Goal: Navigation & Orientation: Find specific page/section

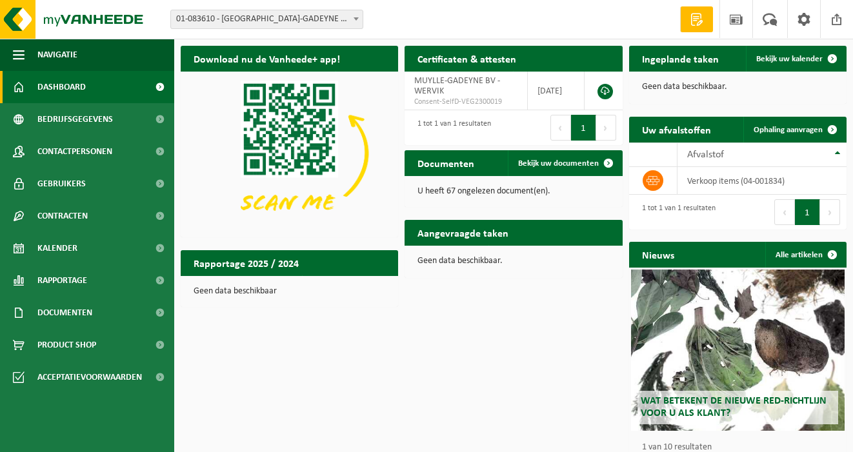
click at [488, 450] on div "Download nu de Vanheede+ app! Verberg Certificaten & attesten Bekijk uw certifi…" at bounding box center [513, 266] width 672 height 455
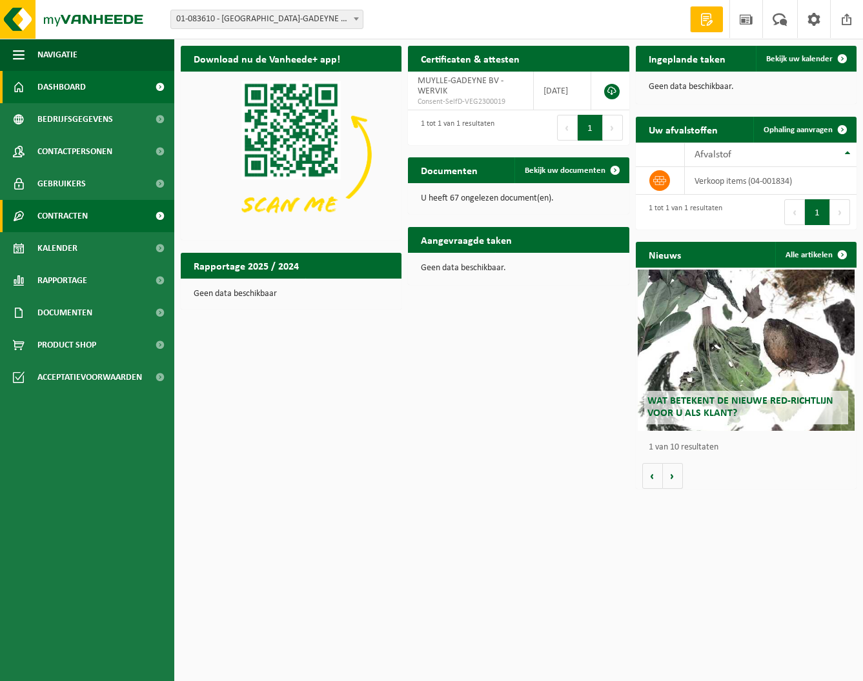
click at [62, 216] on span "Contracten" at bounding box center [62, 216] width 50 height 32
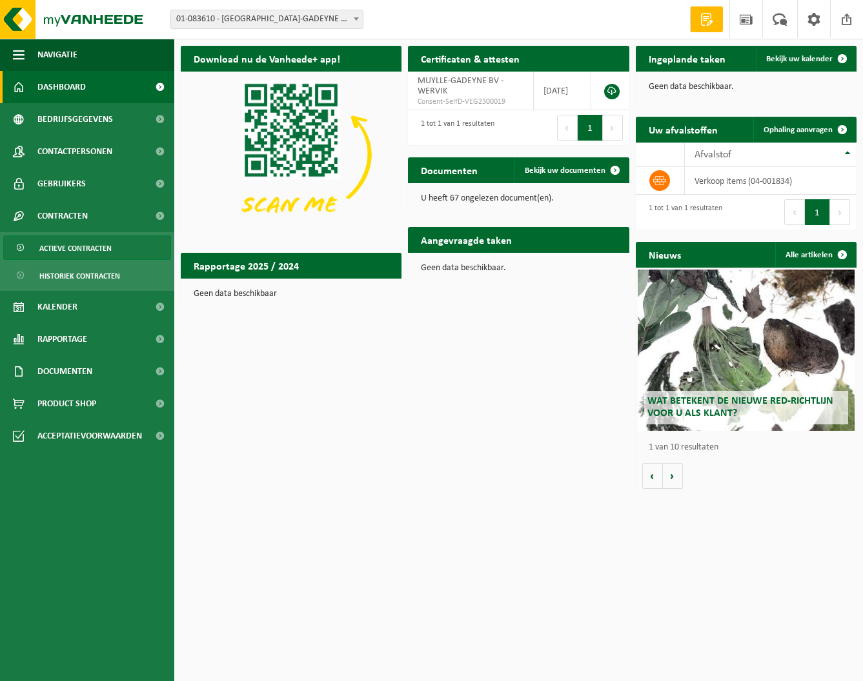
click at [70, 250] on span "Actieve contracten" at bounding box center [75, 248] width 72 height 25
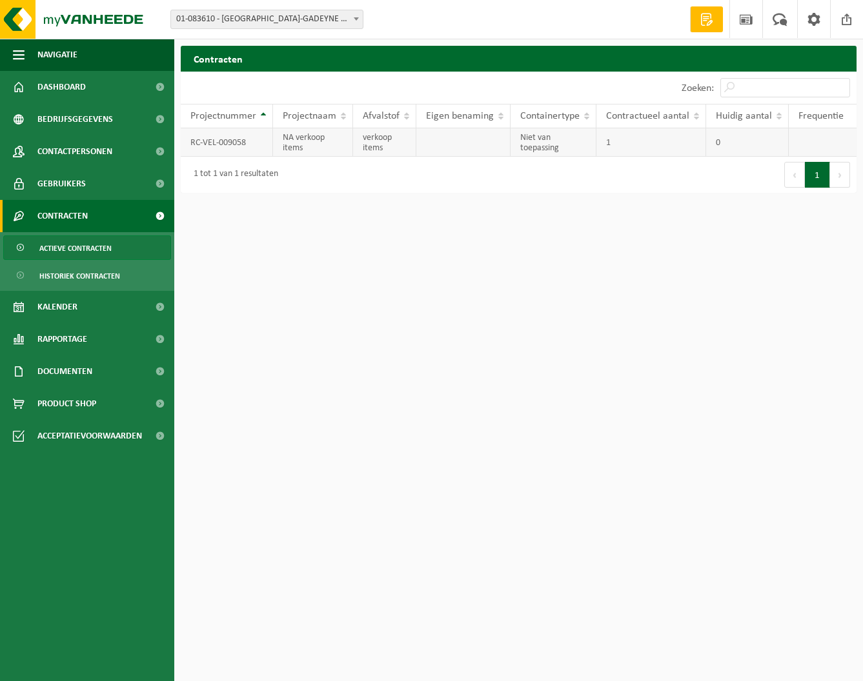
click at [225, 142] on td "RC-VEL-009058" at bounding box center [227, 142] width 92 height 28
click at [73, 90] on span "Dashboard" at bounding box center [61, 87] width 48 height 32
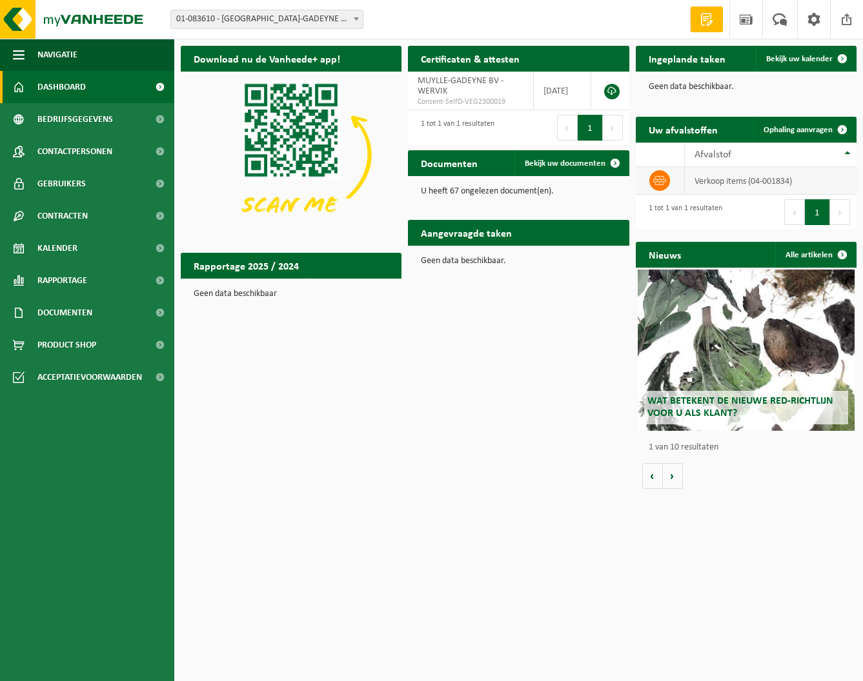
click at [731, 181] on td "verkoop items (04-001834)" at bounding box center [770, 181] width 172 height 28
click at [734, 153] on div "Afvalstof" at bounding box center [767, 155] width 146 height 10
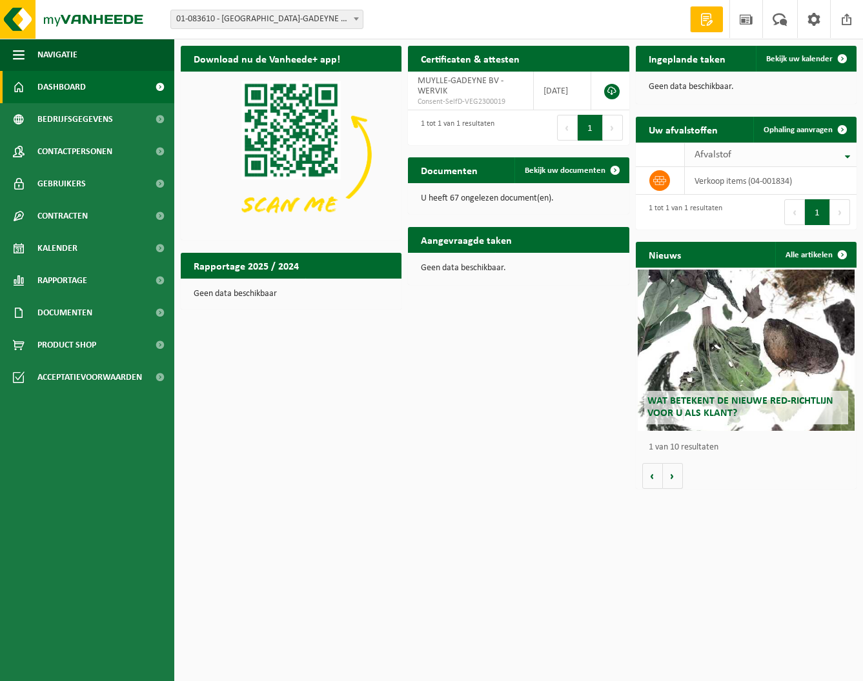
click at [734, 153] on div "Afvalstof" at bounding box center [767, 155] width 146 height 10
click at [810, 58] on span "Bekijk uw kalender" at bounding box center [799, 59] width 66 height 8
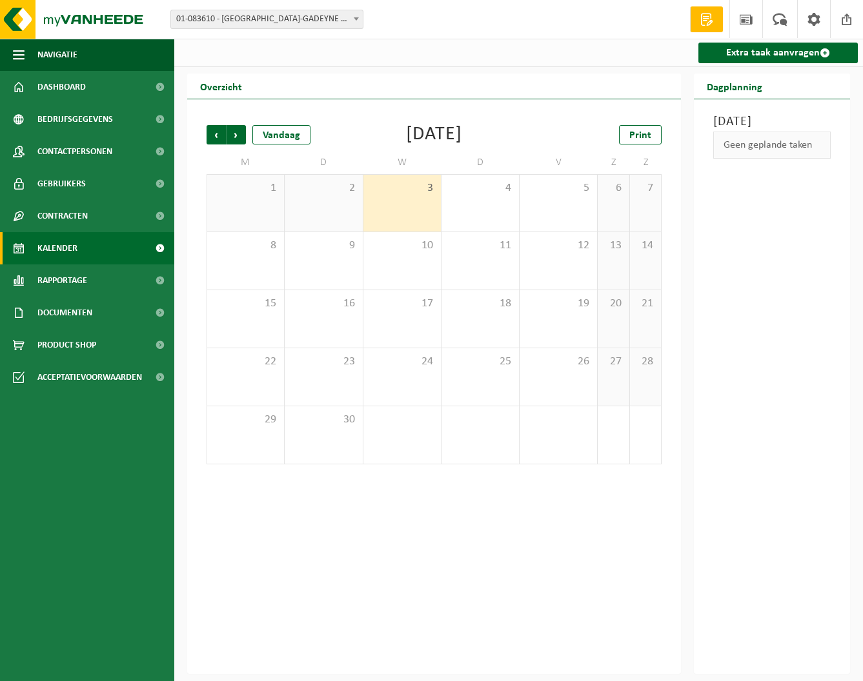
click at [705, 20] on span at bounding box center [706, 19] width 19 height 13
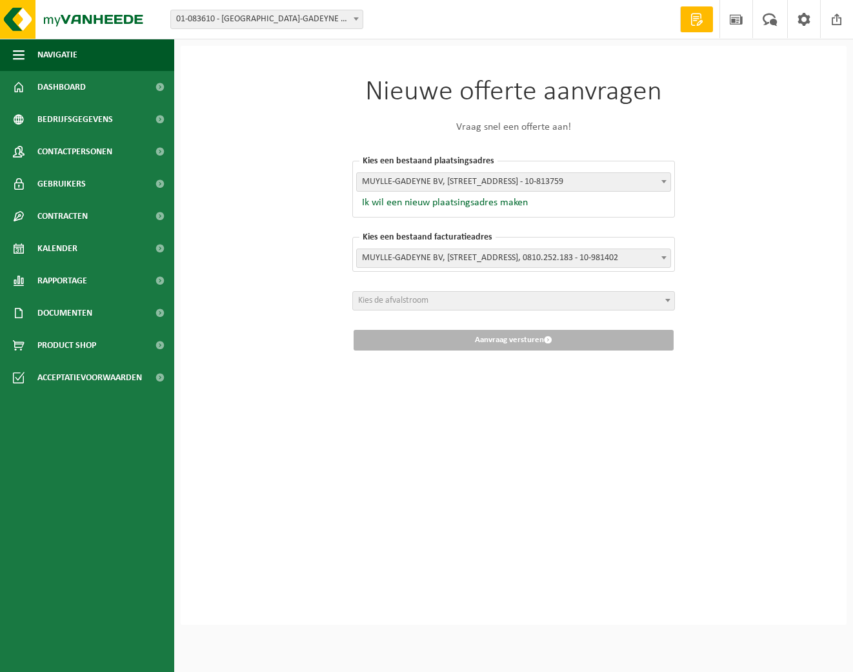
select select "161940"
click at [666, 299] on b at bounding box center [667, 300] width 5 height 3
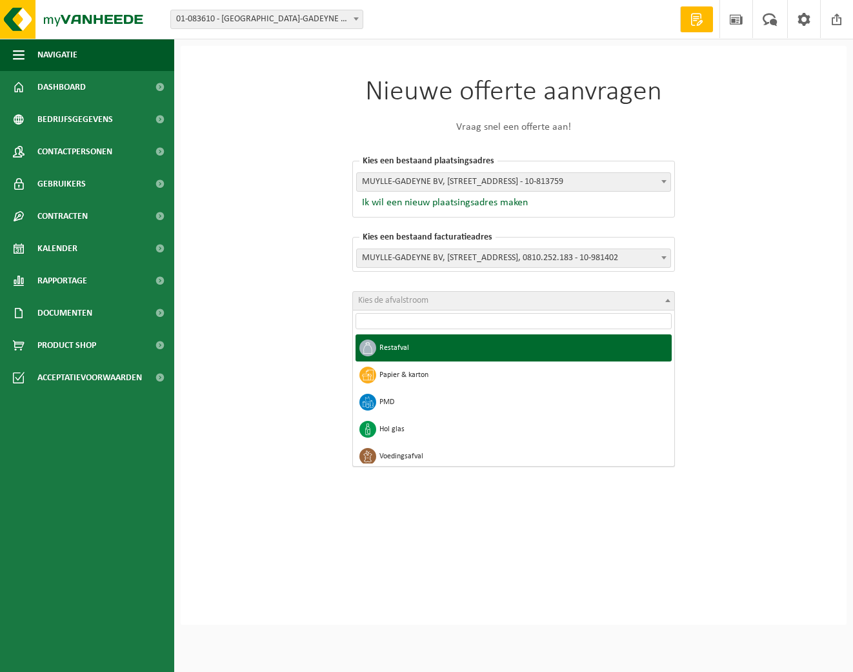
click at [666, 299] on b at bounding box center [667, 300] width 5 height 3
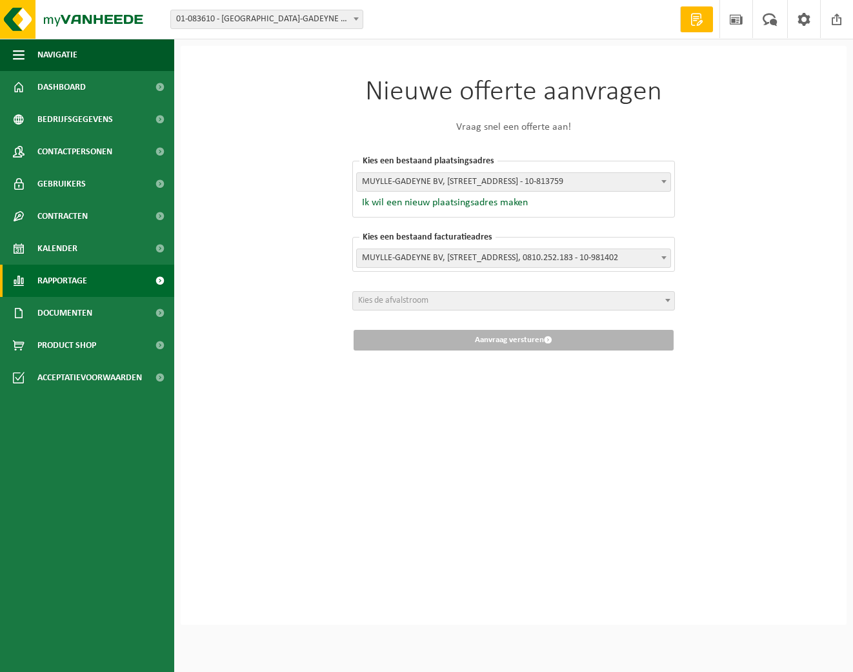
click at [59, 282] on span "Rapportage" at bounding box center [62, 281] width 50 height 32
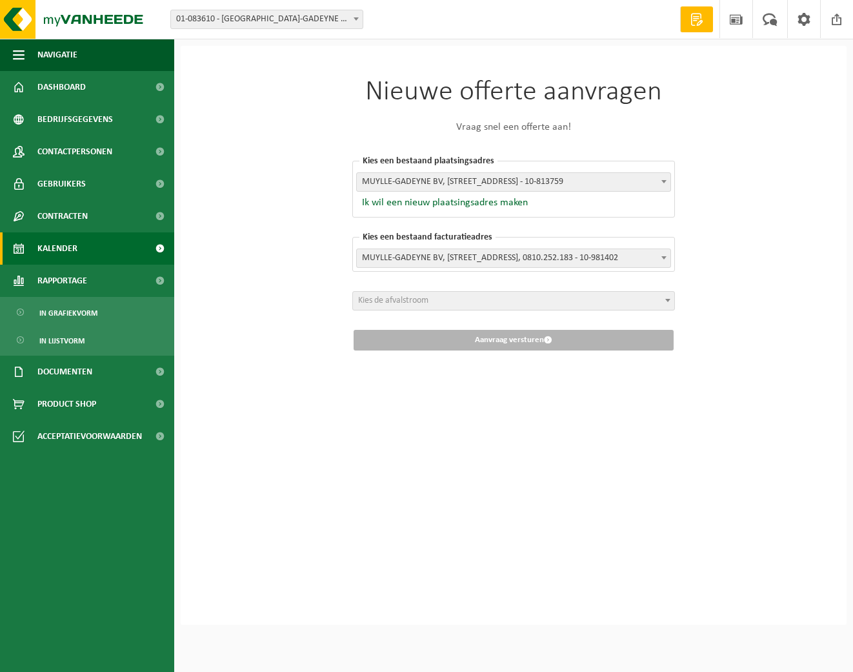
click at [56, 249] on span "Kalender" at bounding box center [57, 248] width 40 height 32
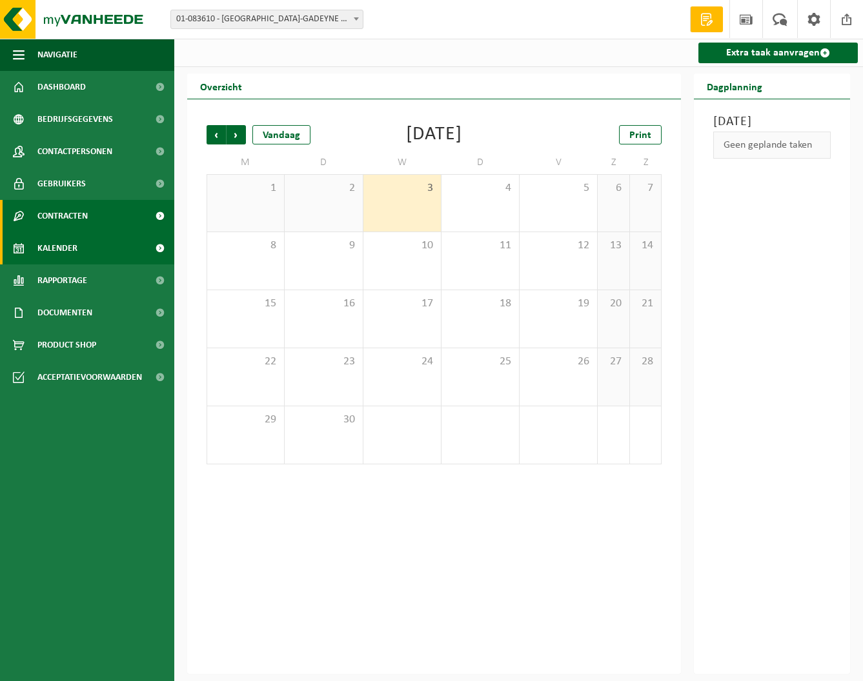
click at [57, 217] on span "Contracten" at bounding box center [62, 216] width 50 height 32
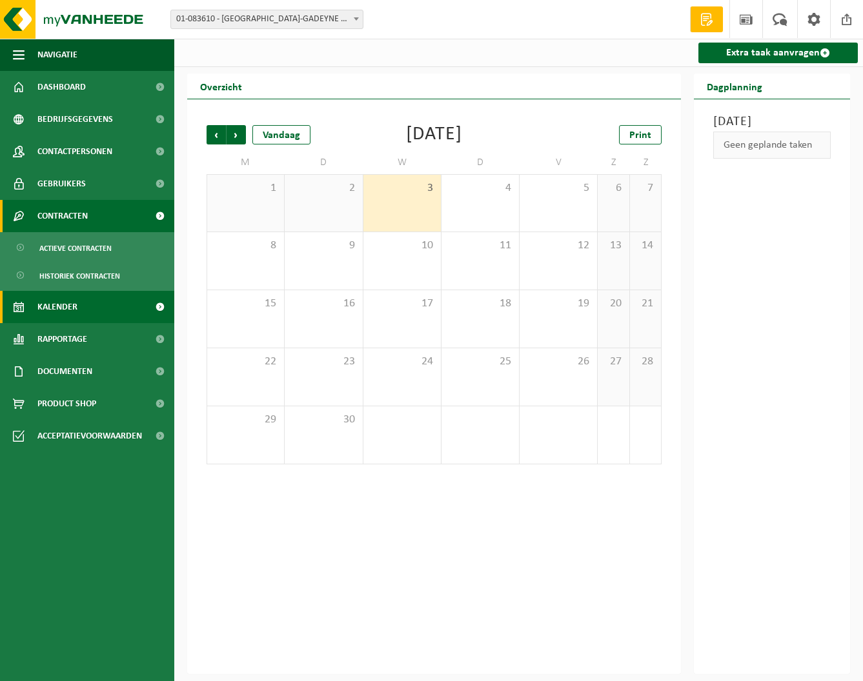
click at [65, 210] on span "Contracten" at bounding box center [62, 216] width 50 height 32
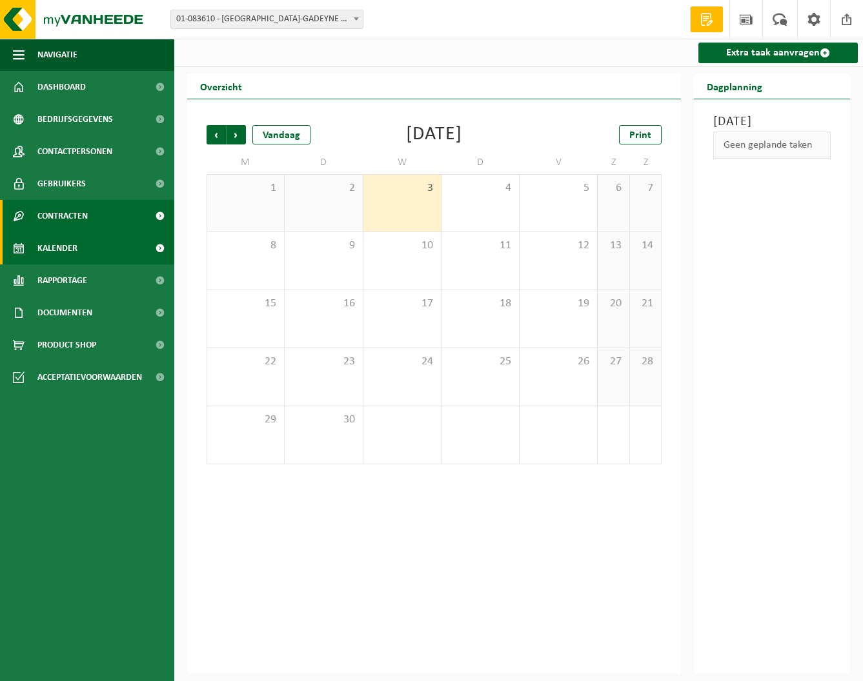
click at [63, 216] on span "Contracten" at bounding box center [62, 216] width 50 height 32
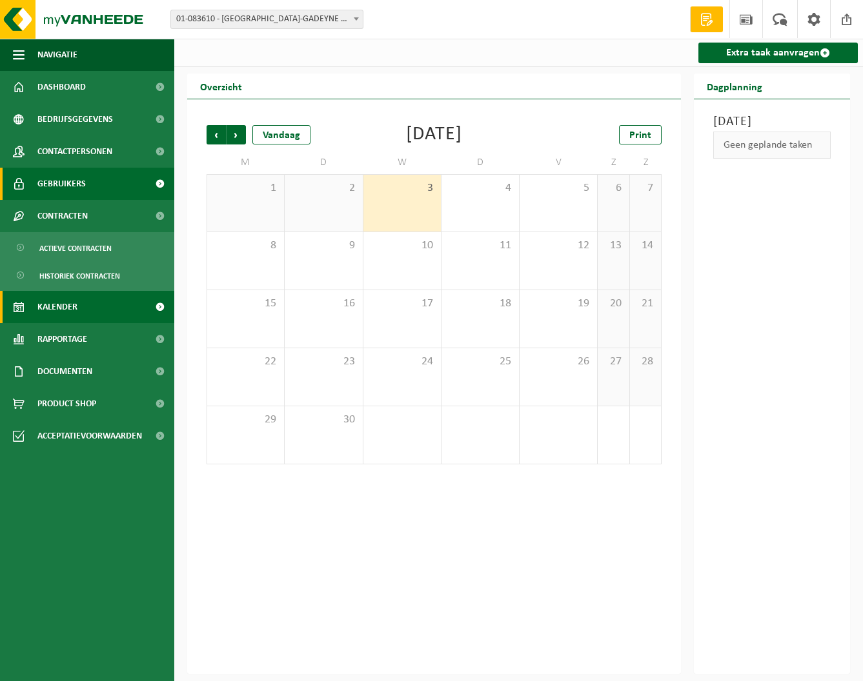
click at [66, 186] on span "Gebruikers" at bounding box center [61, 184] width 48 height 32
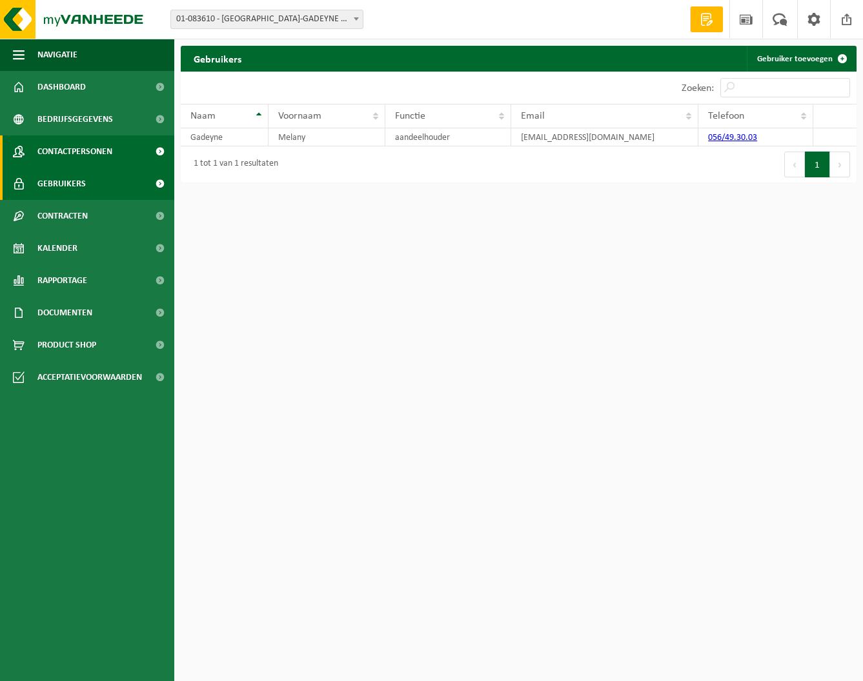
click at [78, 154] on span "Contactpersonen" at bounding box center [74, 151] width 75 height 32
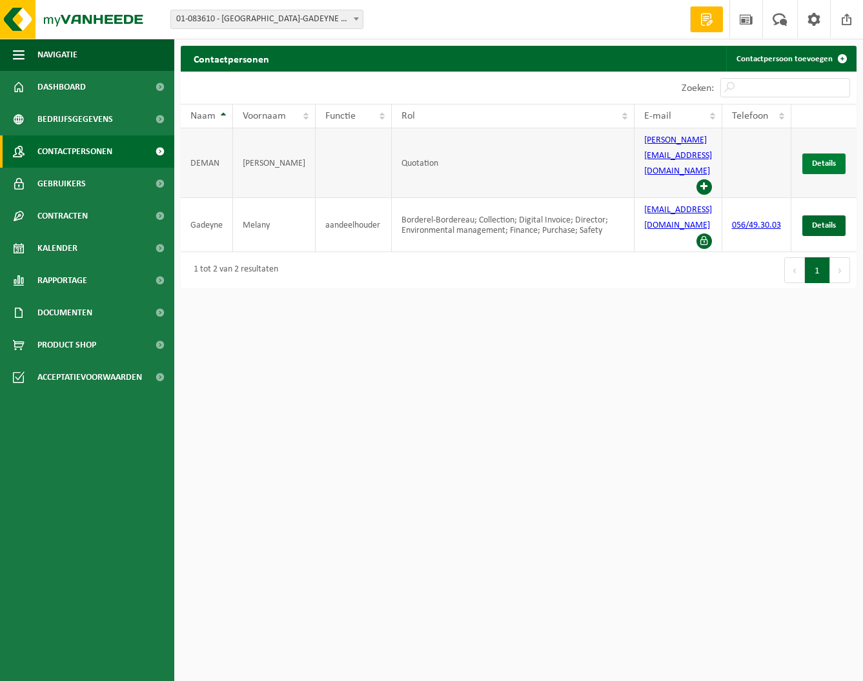
click at [822, 159] on span "Details" at bounding box center [824, 163] width 24 height 8
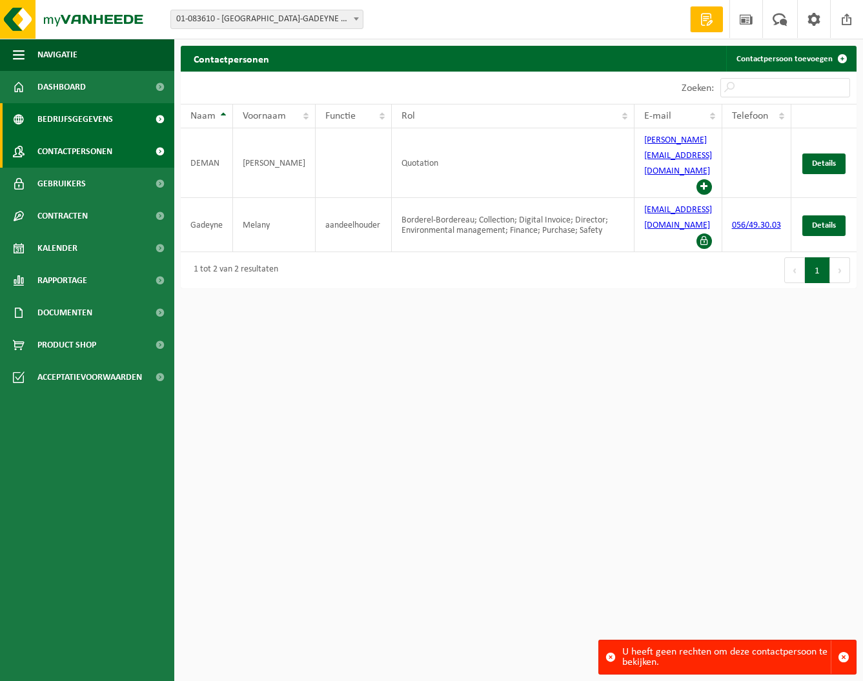
click at [59, 121] on span "Bedrijfsgegevens" at bounding box center [74, 119] width 75 height 32
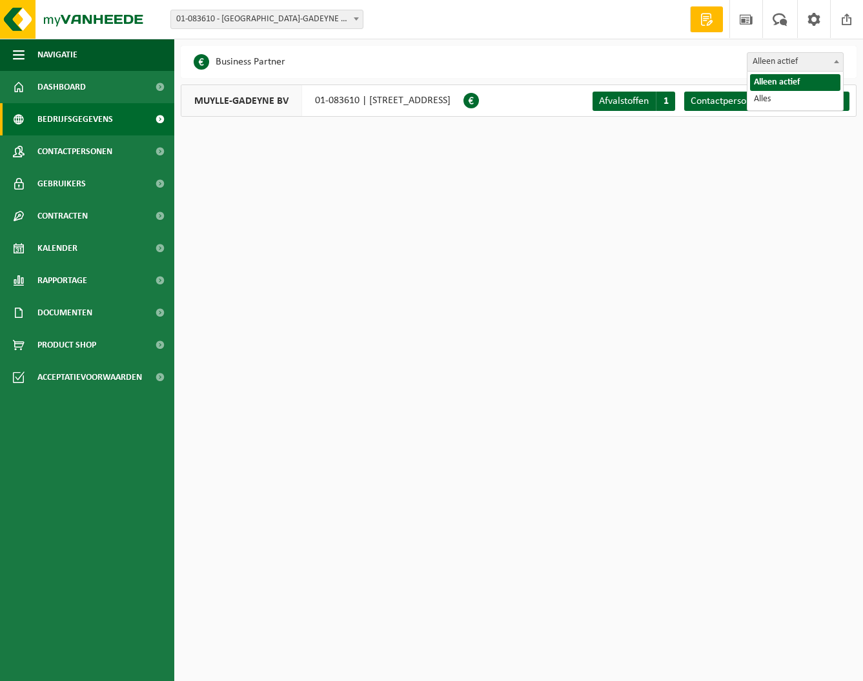
click at [837, 63] on b at bounding box center [836, 61] width 5 height 3
select select "true"
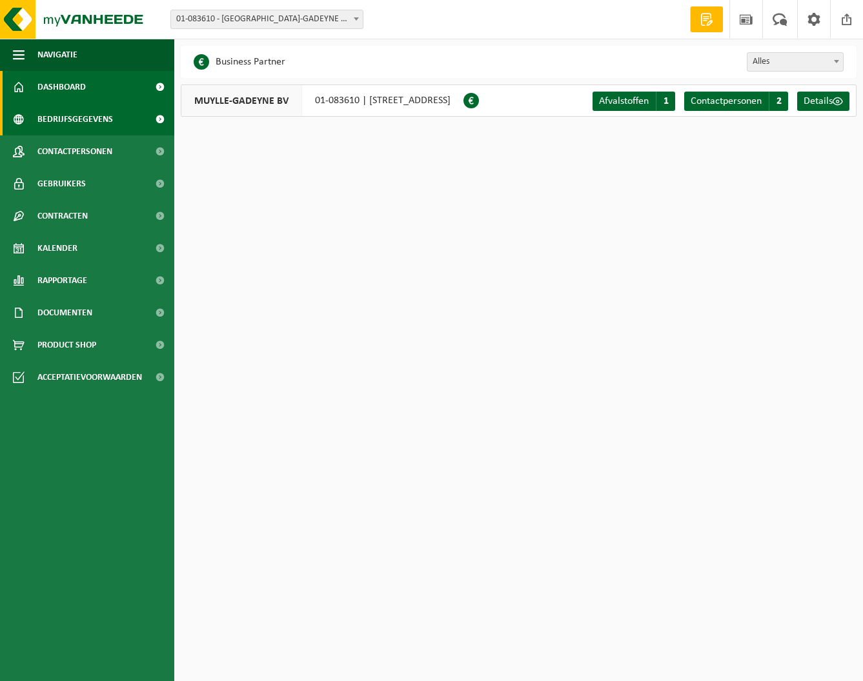
click at [66, 90] on span "Dashboard" at bounding box center [61, 87] width 48 height 32
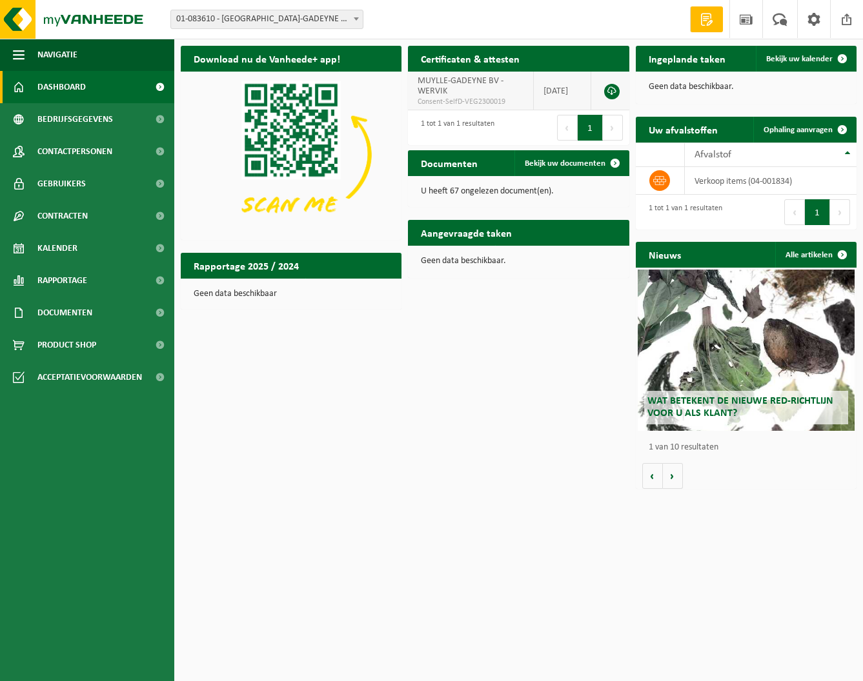
click at [464, 90] on td "MUYLLE-GADEYNE BV - WERVIK Consent-SelfD-VEG2300019" at bounding box center [470, 91] width 125 height 39
click at [465, 87] on td "MUYLLE-GADEYNE BV - WERVIK Consent-SelfD-VEG2300019" at bounding box center [470, 91] width 125 height 39
click at [81, 346] on span "Product Shop" at bounding box center [66, 345] width 59 height 32
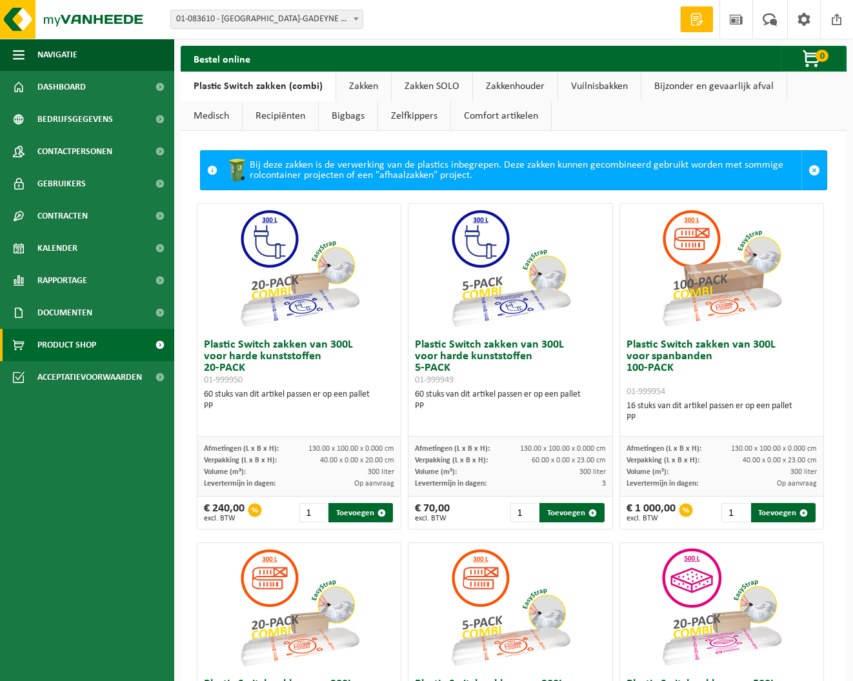
click at [277, 117] on link "Recipiënten" at bounding box center [280, 116] width 75 height 30
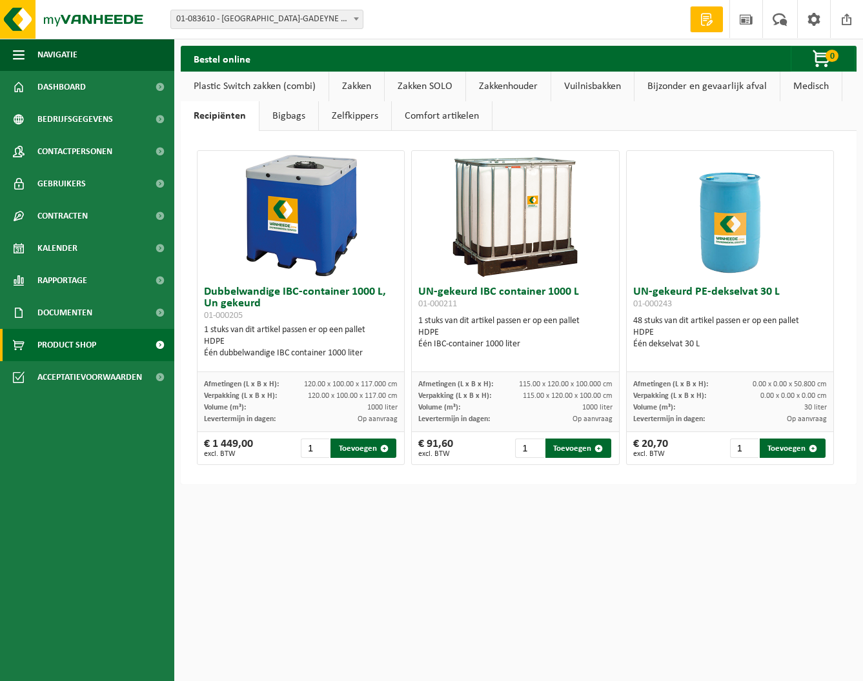
click at [324, 116] on link "Zelfkippers" at bounding box center [355, 116] width 72 height 30
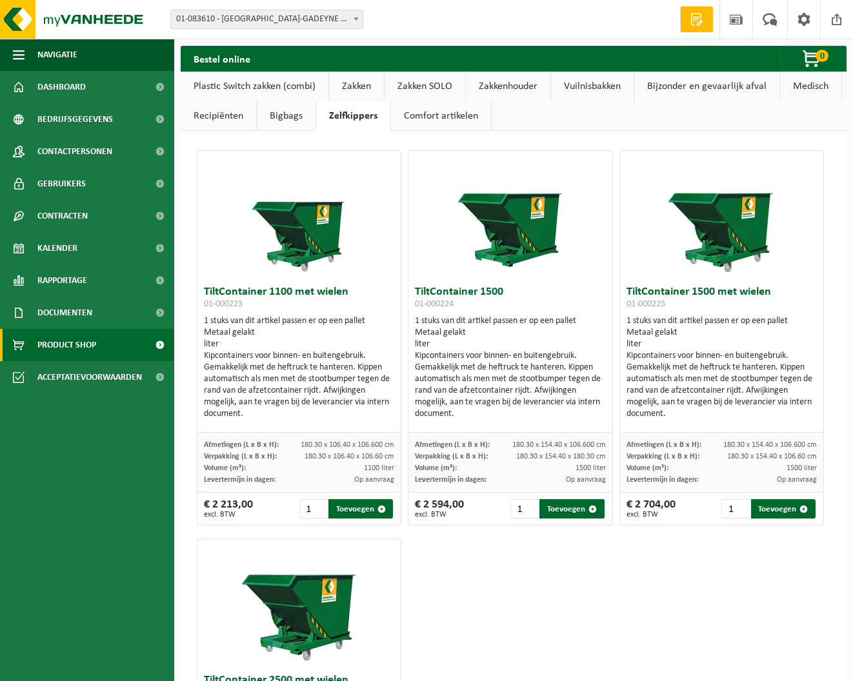
click at [417, 117] on link "Comfort artikelen" at bounding box center [441, 116] width 100 height 30
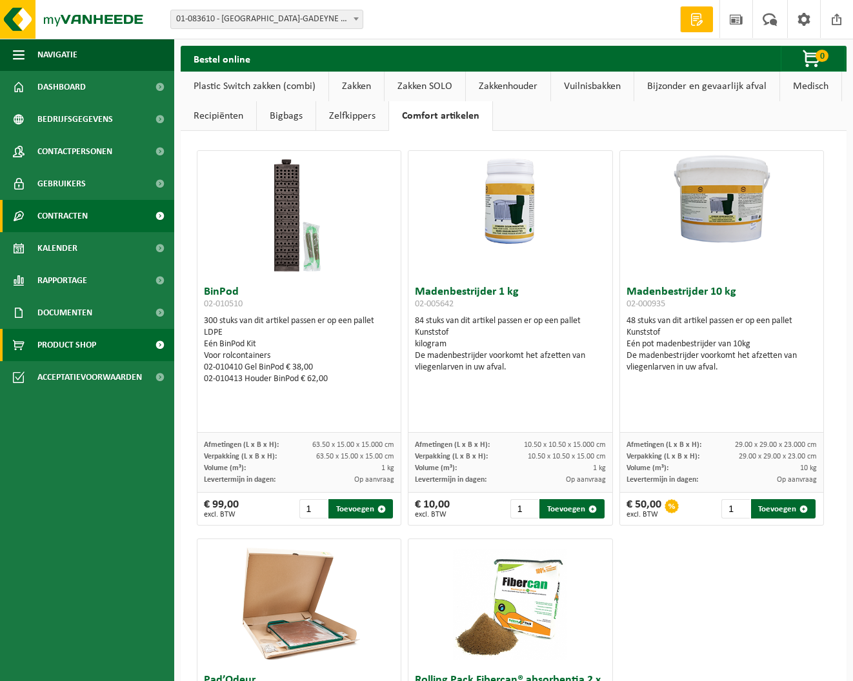
click at [71, 212] on span "Contracten" at bounding box center [62, 216] width 50 height 32
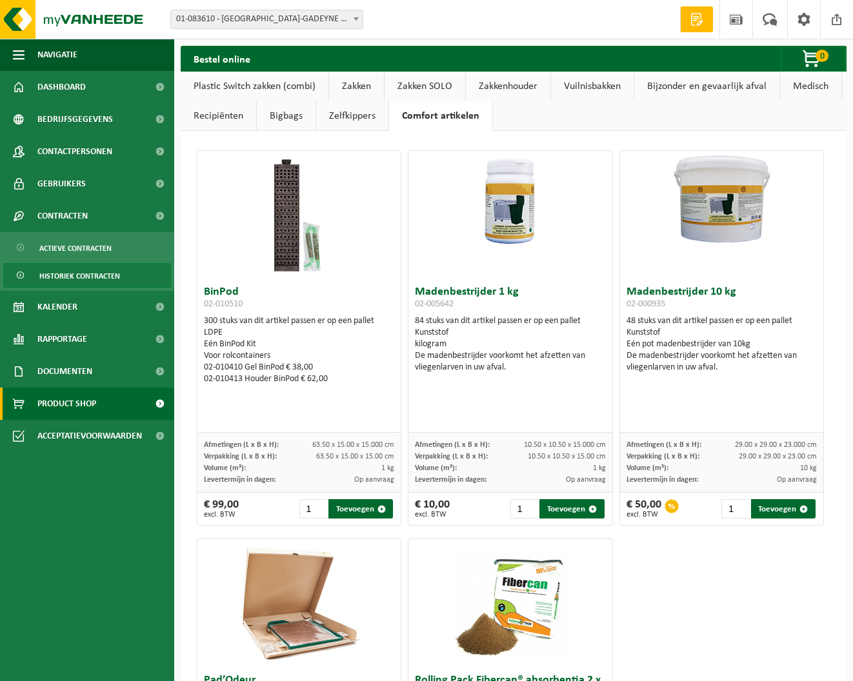
click at [80, 277] on span "Historiek contracten" at bounding box center [79, 276] width 81 height 25
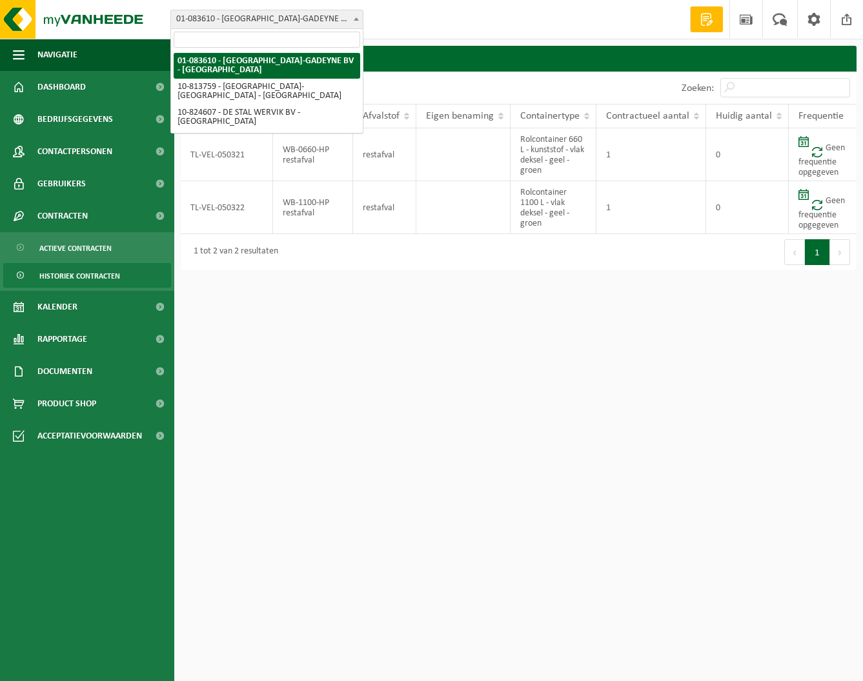
click at [354, 16] on span at bounding box center [356, 18] width 13 height 17
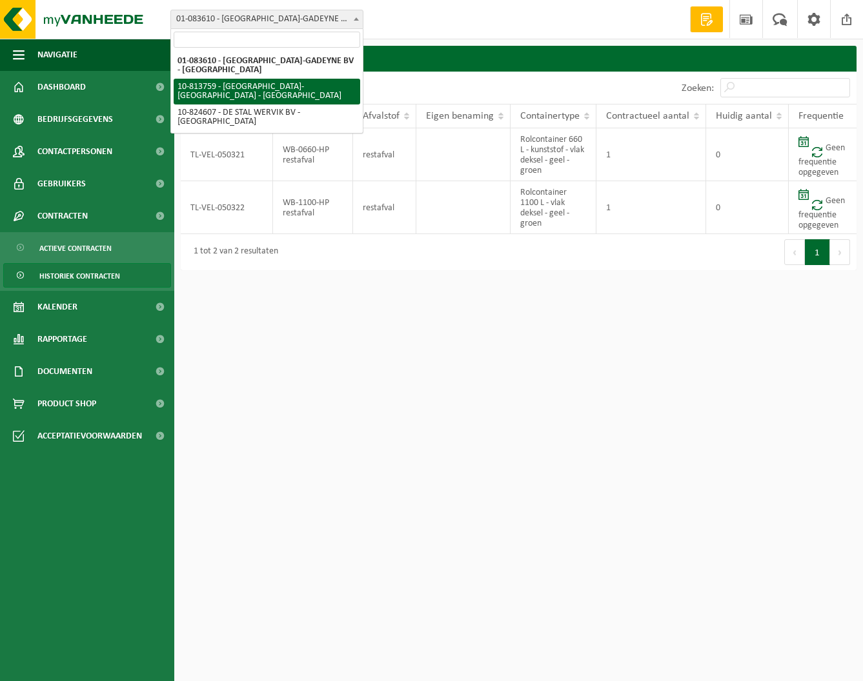
select select "37303"
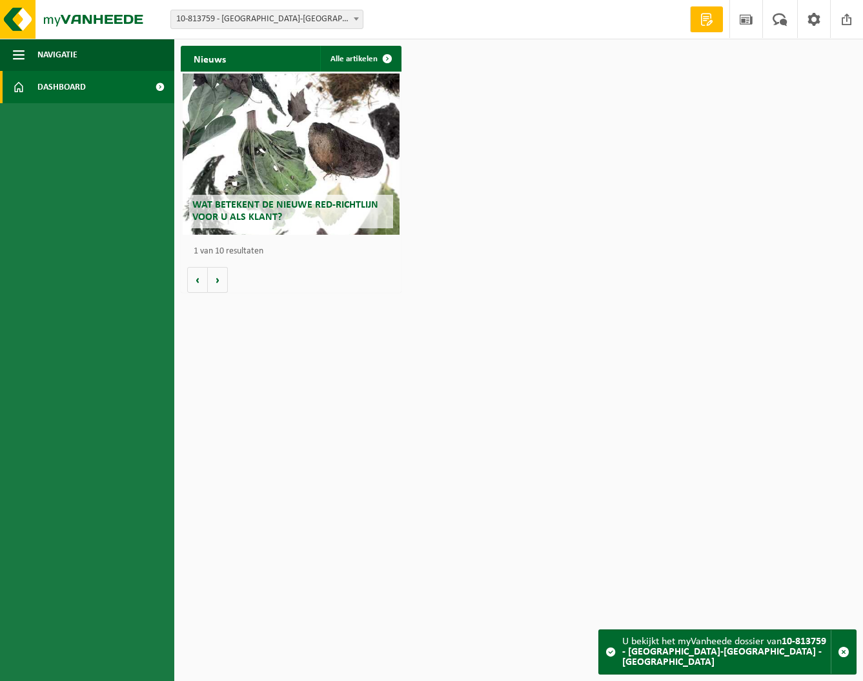
click at [74, 84] on span "Dashboard" at bounding box center [61, 87] width 48 height 32
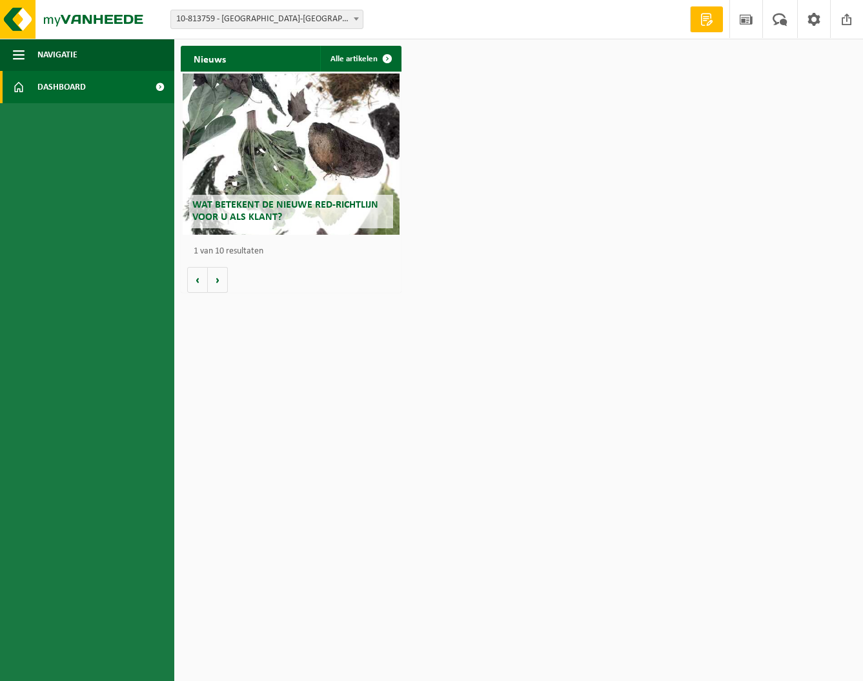
click at [110, 85] on link "Dashboard" at bounding box center [87, 87] width 174 height 32
click at [332, 15] on span "10-813759 - [GEOGRAPHIC_DATA]-[GEOGRAPHIC_DATA] - [GEOGRAPHIC_DATA]" at bounding box center [267, 19] width 192 height 18
click at [363, 55] on link "Alle artikelen" at bounding box center [360, 59] width 80 height 26
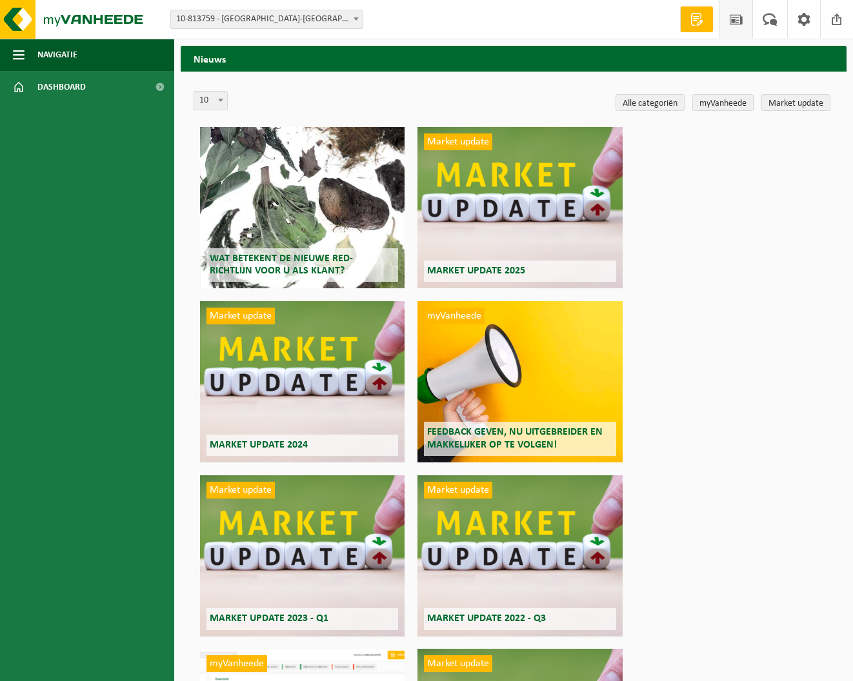
click at [733, 19] on span at bounding box center [735, 19] width 19 height 38
click at [773, 21] on span at bounding box center [769, 19] width 21 height 38
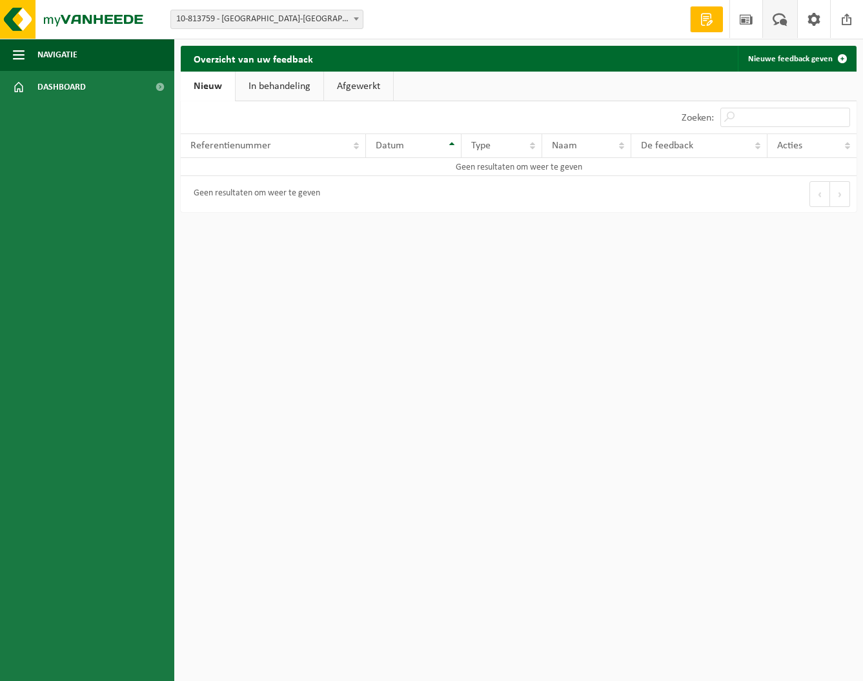
scroll to position [0, 1]
click at [266, 88] on link "In behandeling" at bounding box center [279, 87] width 88 height 30
click at [201, 90] on link "Nieuw" at bounding box center [207, 87] width 52 height 30
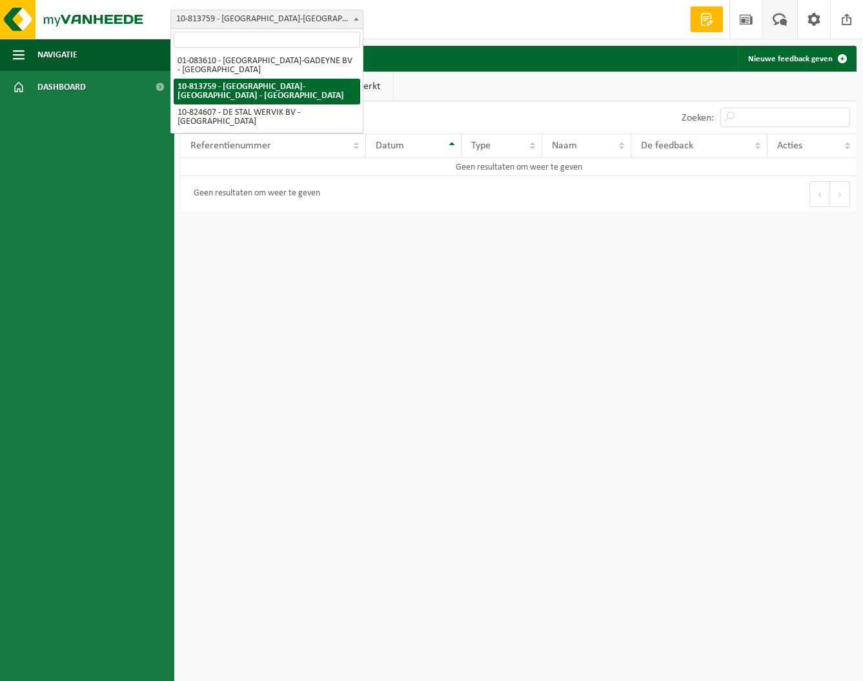
click at [346, 17] on span "10-813759 - [GEOGRAPHIC_DATA]-[GEOGRAPHIC_DATA] - [GEOGRAPHIC_DATA]" at bounding box center [267, 19] width 192 height 18
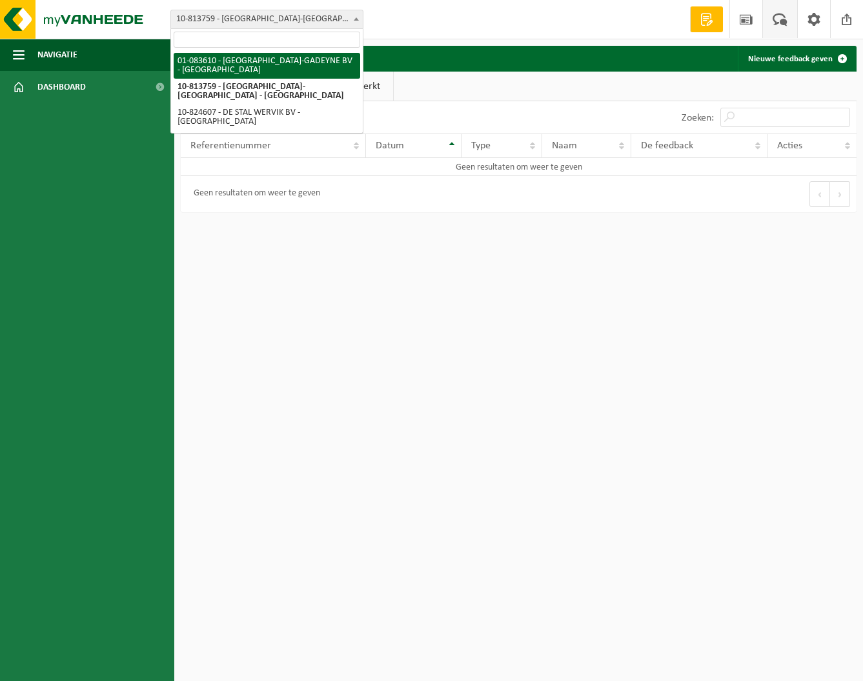
select select "21416"
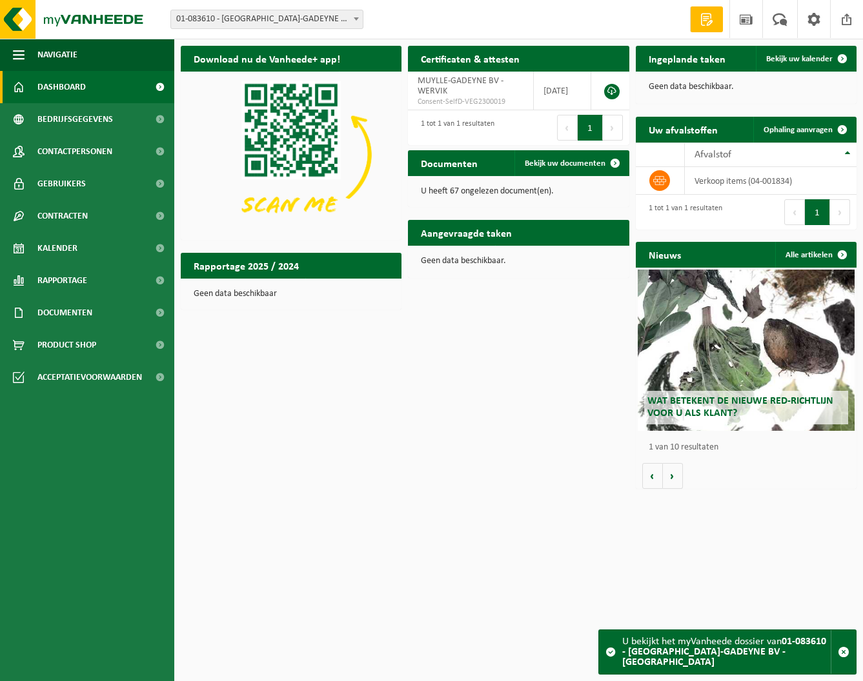
click at [499, 161] on div "Documenten Bekijk uw documenten" at bounding box center [518, 163] width 221 height 26
click at [491, 190] on p "U heeft 67 ongelezen document(en)." at bounding box center [518, 191] width 195 height 9
click at [476, 195] on p "U heeft 67 ongelezen document(en)." at bounding box center [518, 191] width 195 height 9
drag, startPoint x: 455, startPoint y: 193, endPoint x: 489, endPoint y: 175, distance: 38.7
click at [455, 193] on p "U heeft 67 ongelezen document(en)." at bounding box center [518, 191] width 195 height 9
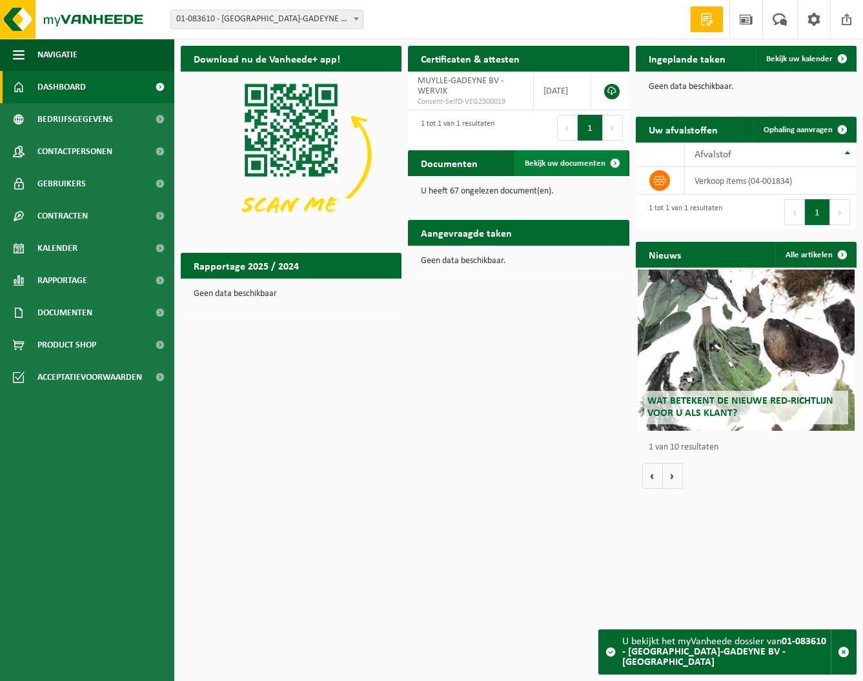
click at [564, 163] on span "Bekijk uw documenten" at bounding box center [565, 163] width 81 height 8
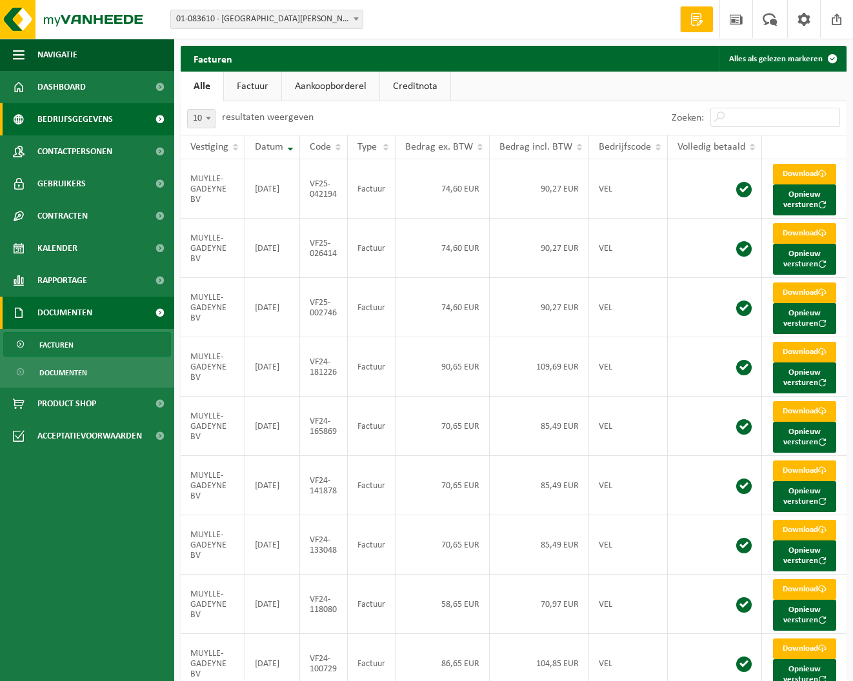
click at [76, 119] on span "Bedrijfsgegevens" at bounding box center [74, 119] width 75 height 32
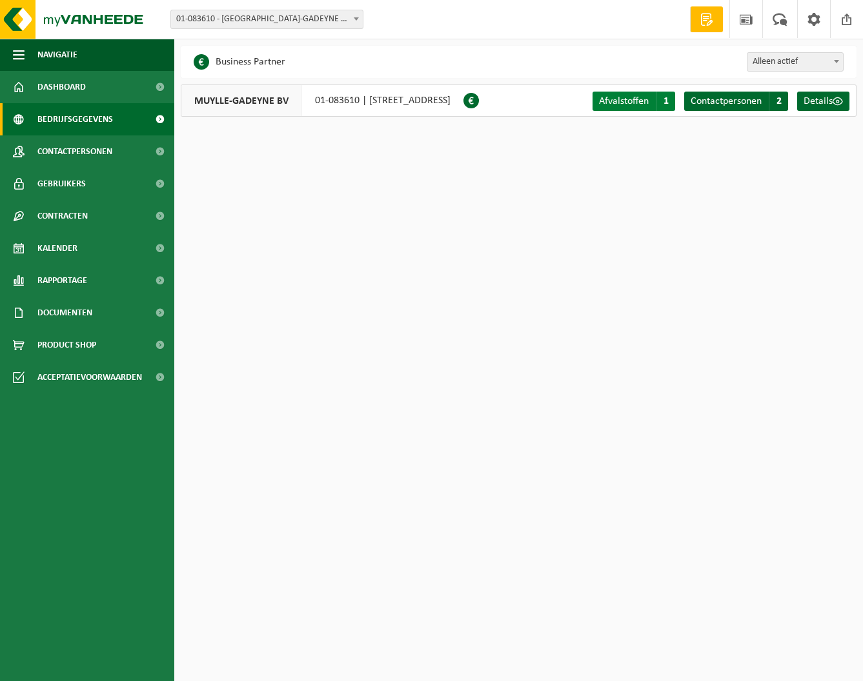
click at [635, 100] on span "Afvalstoffen" at bounding box center [624, 101] width 50 height 10
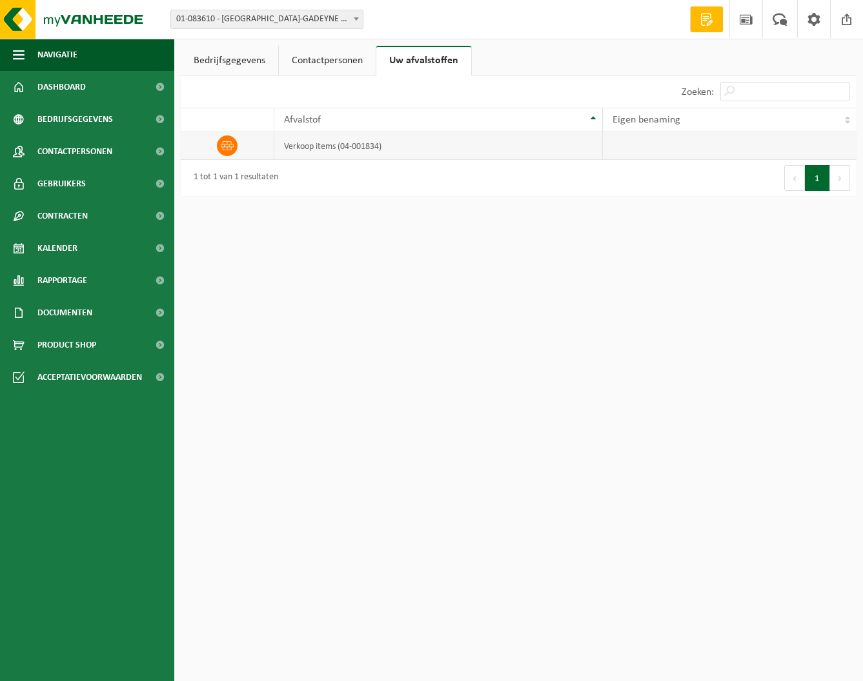
click at [321, 143] on td "verkoop items (04-001834)" at bounding box center [438, 146] width 328 height 28
click at [92, 119] on span "Bedrijfsgegevens" at bounding box center [74, 119] width 75 height 32
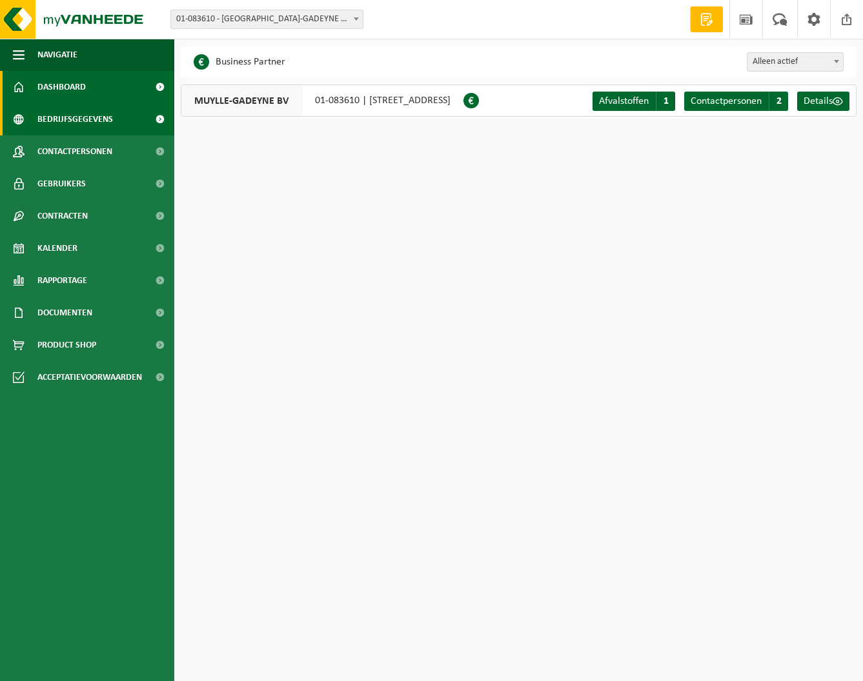
click at [85, 85] on span "Dashboard" at bounding box center [61, 87] width 48 height 32
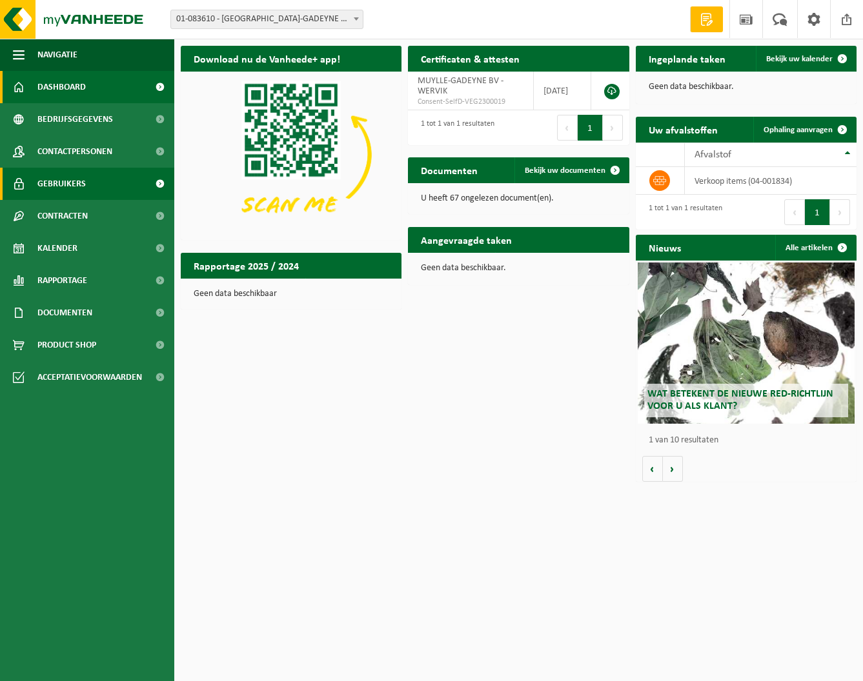
click at [77, 178] on span "Gebruikers" at bounding box center [61, 184] width 48 height 32
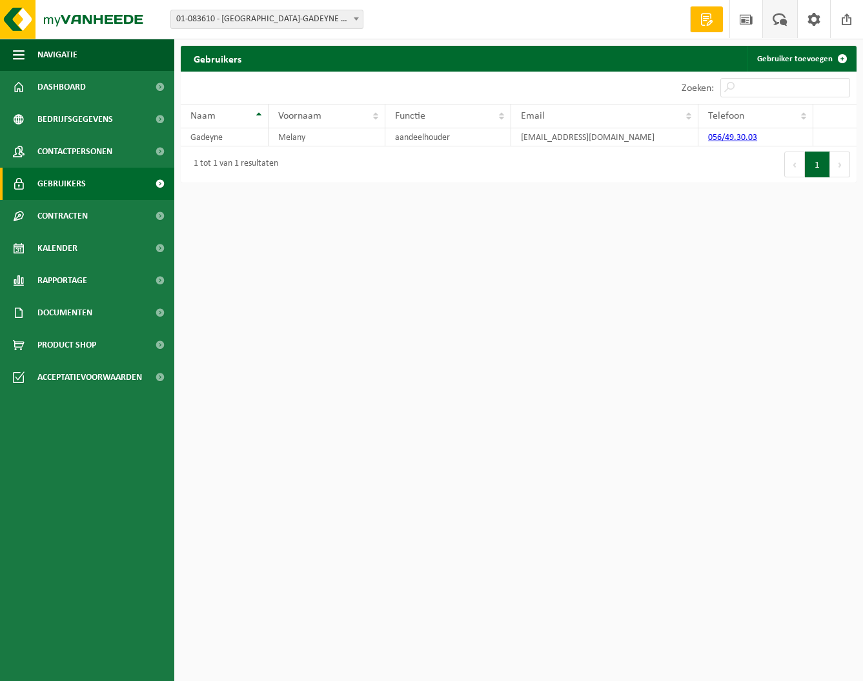
click at [777, 21] on span at bounding box center [779, 19] width 21 height 38
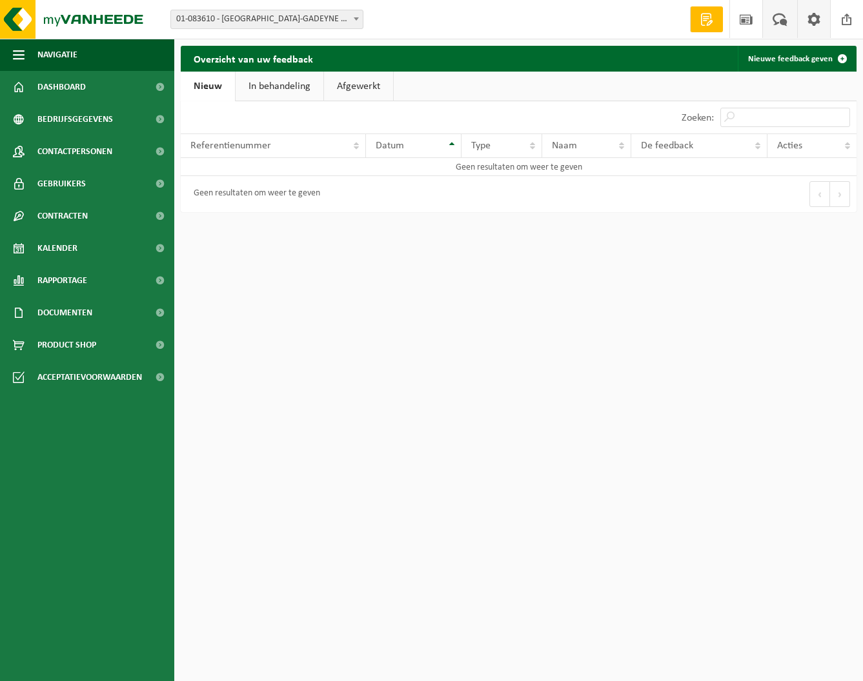
click at [816, 20] on span at bounding box center [813, 19] width 19 height 38
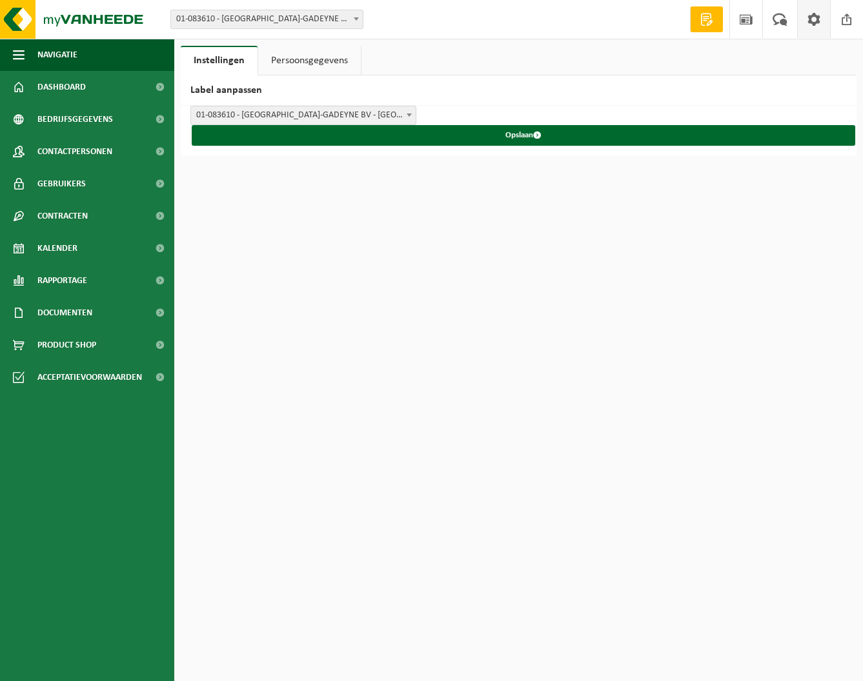
click at [299, 56] on link "Persoonsgegevens" at bounding box center [309, 61] width 103 height 30
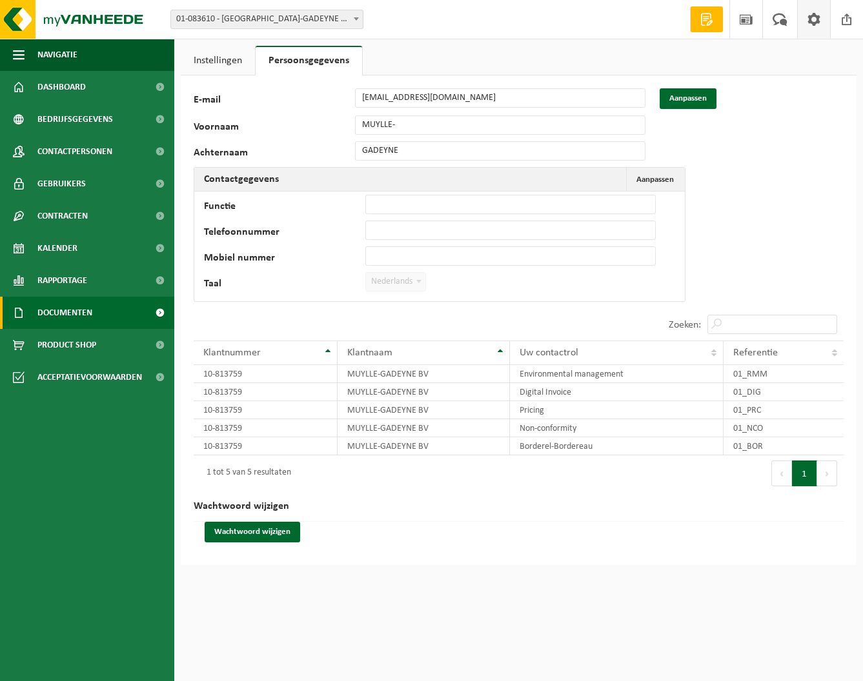
click at [72, 312] on span "Documenten" at bounding box center [64, 313] width 55 height 32
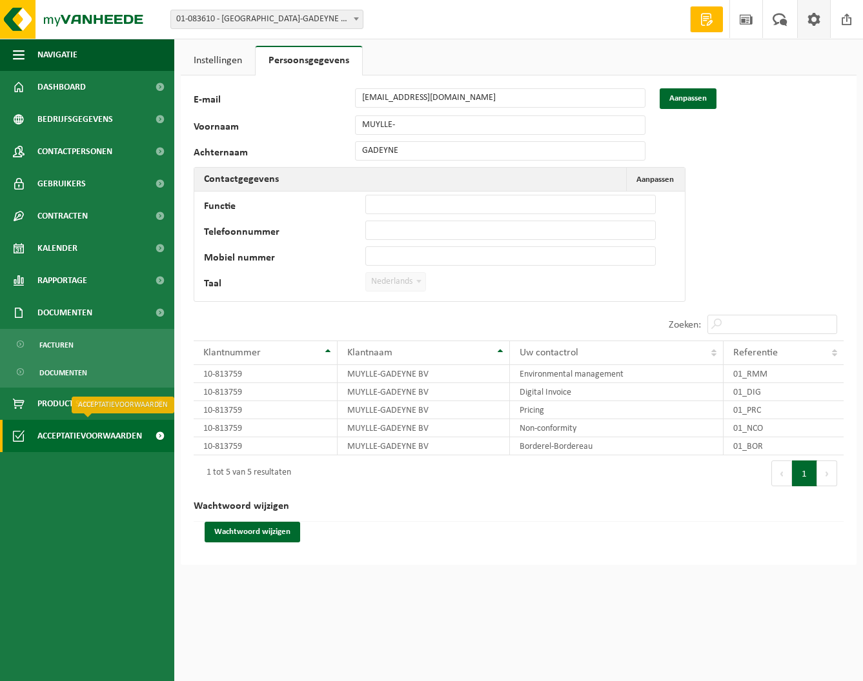
click at [70, 434] on span "Acceptatievoorwaarden" at bounding box center [89, 436] width 105 height 32
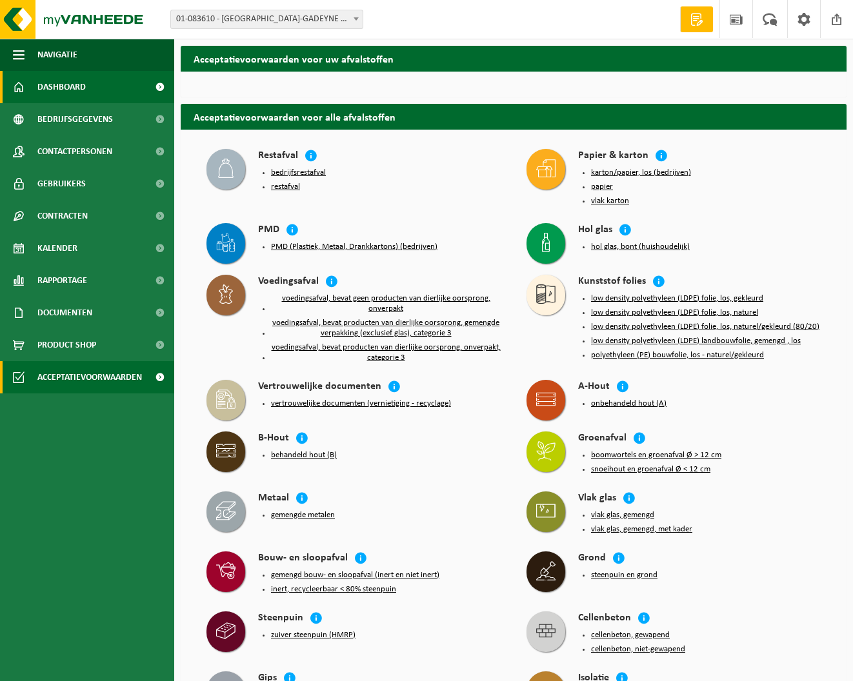
click at [76, 85] on span "Dashboard" at bounding box center [61, 87] width 48 height 32
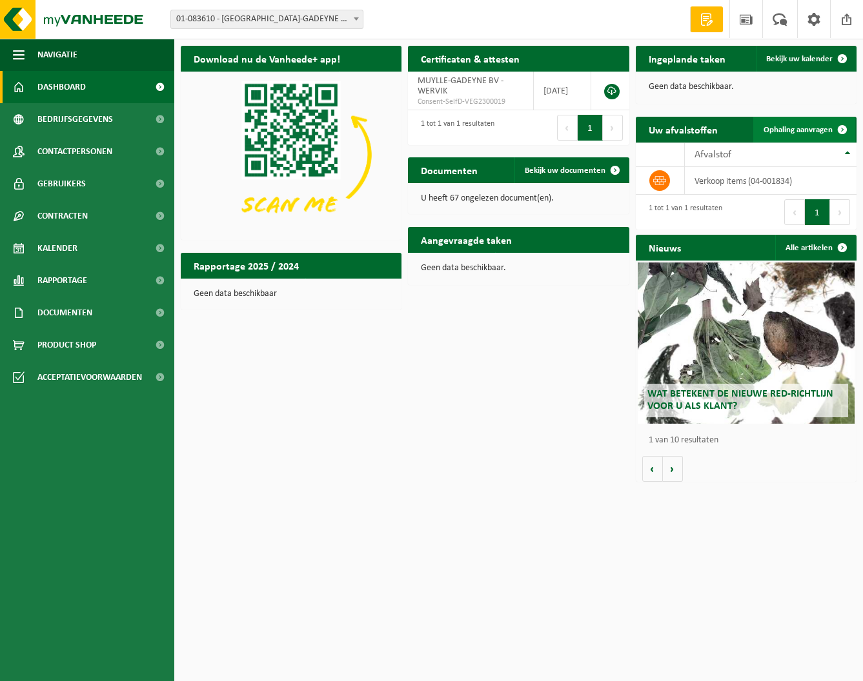
click at [799, 128] on span "Ophaling aanvragen" at bounding box center [797, 130] width 69 height 8
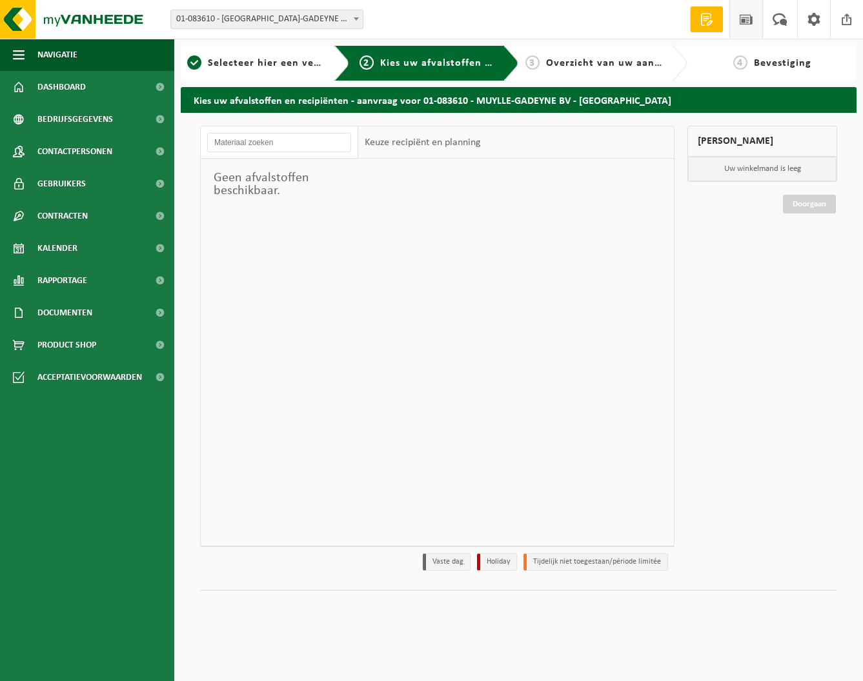
click at [747, 19] on span at bounding box center [745, 19] width 19 height 38
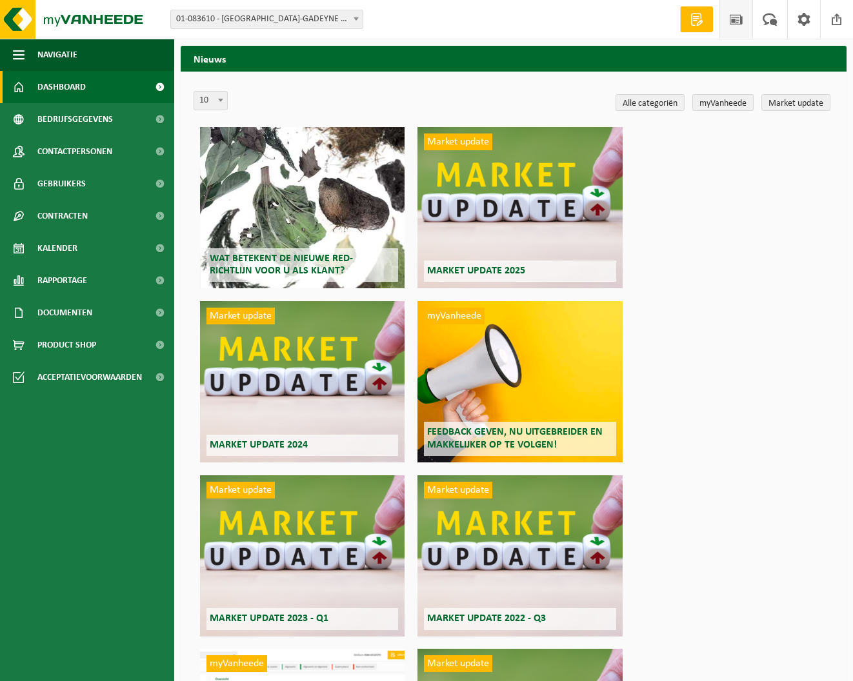
click at [74, 82] on span "Dashboard" at bounding box center [61, 87] width 48 height 32
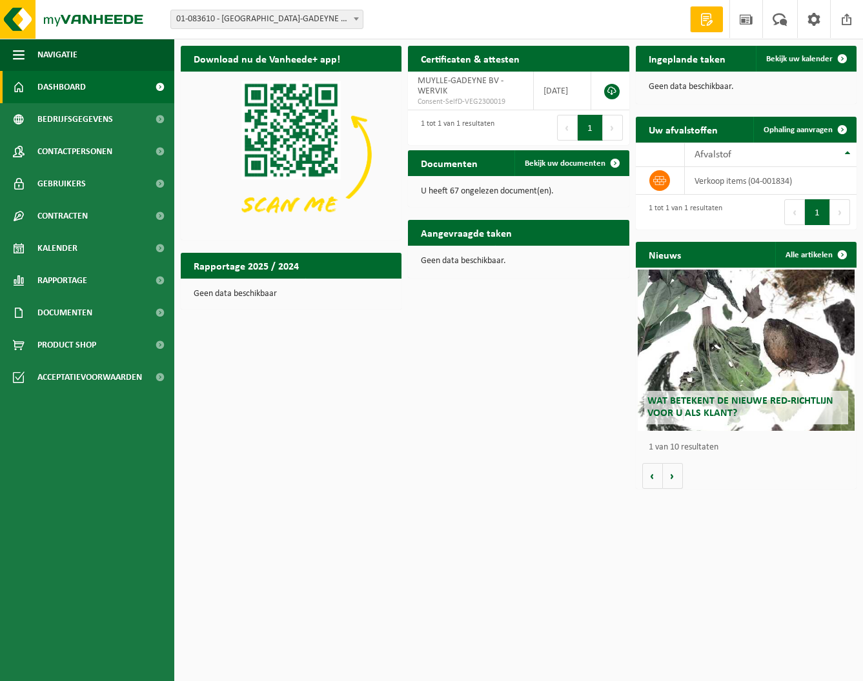
click at [487, 178] on div "U heeft 67 ongelezen document(en)." at bounding box center [518, 191] width 221 height 31
click at [547, 164] on span "Bekijk uw documenten" at bounding box center [565, 163] width 81 height 8
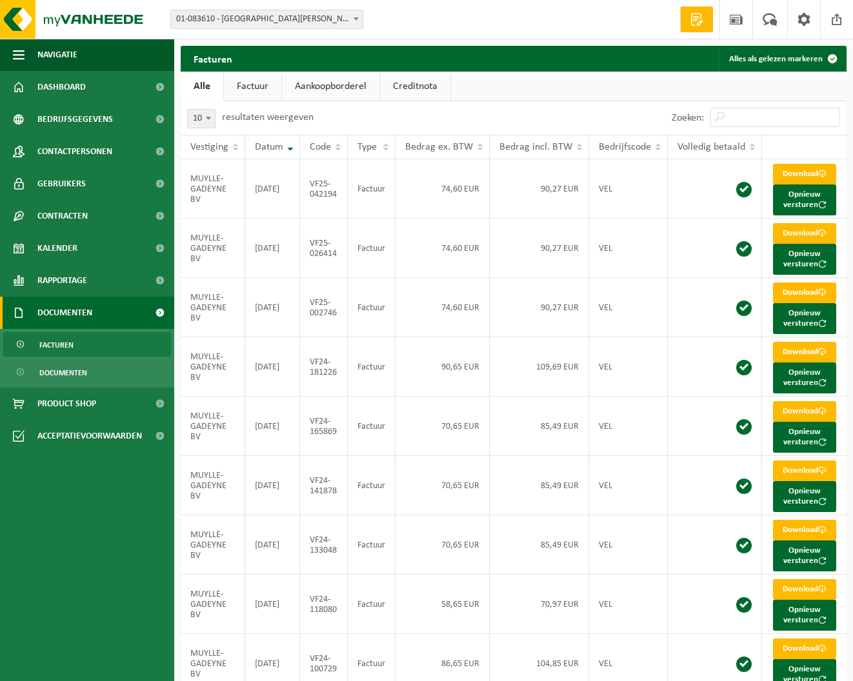
click at [250, 83] on link "Factuur" at bounding box center [252, 87] width 57 height 30
click at [317, 83] on link "Aankoopborderel" at bounding box center [331, 87] width 97 height 30
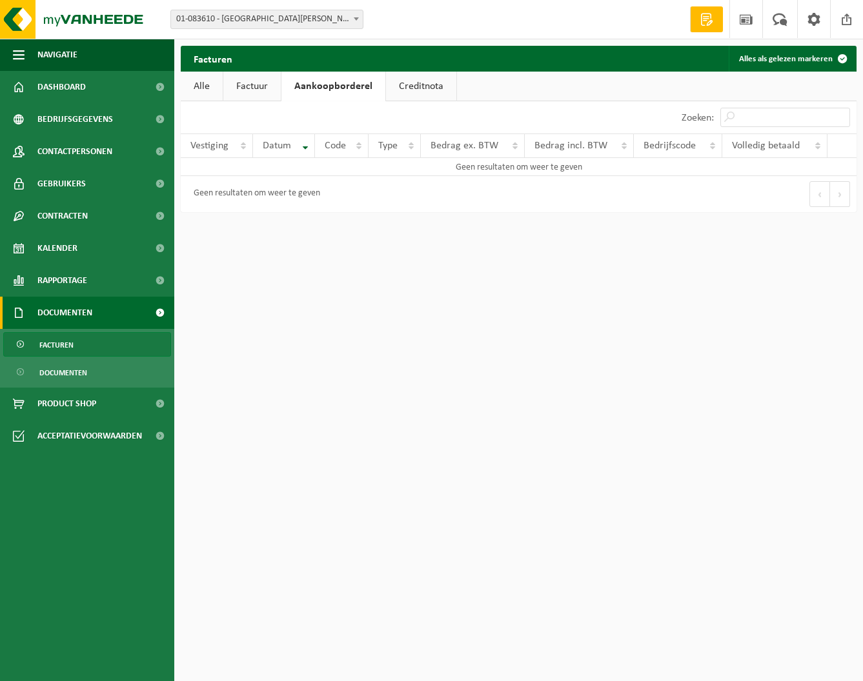
click at [250, 83] on link "Factuur" at bounding box center [251, 87] width 57 height 30
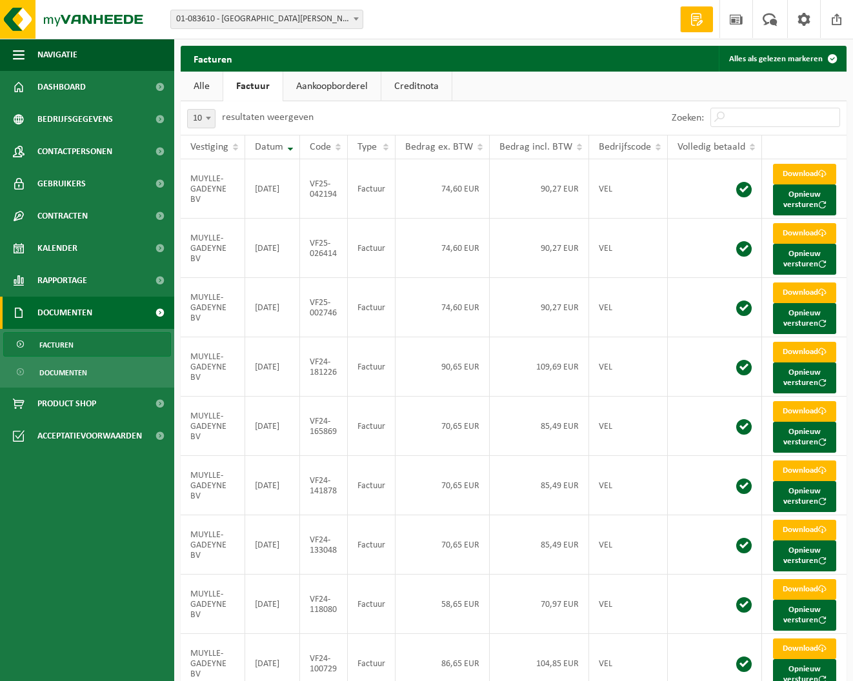
scroll to position [1, 0]
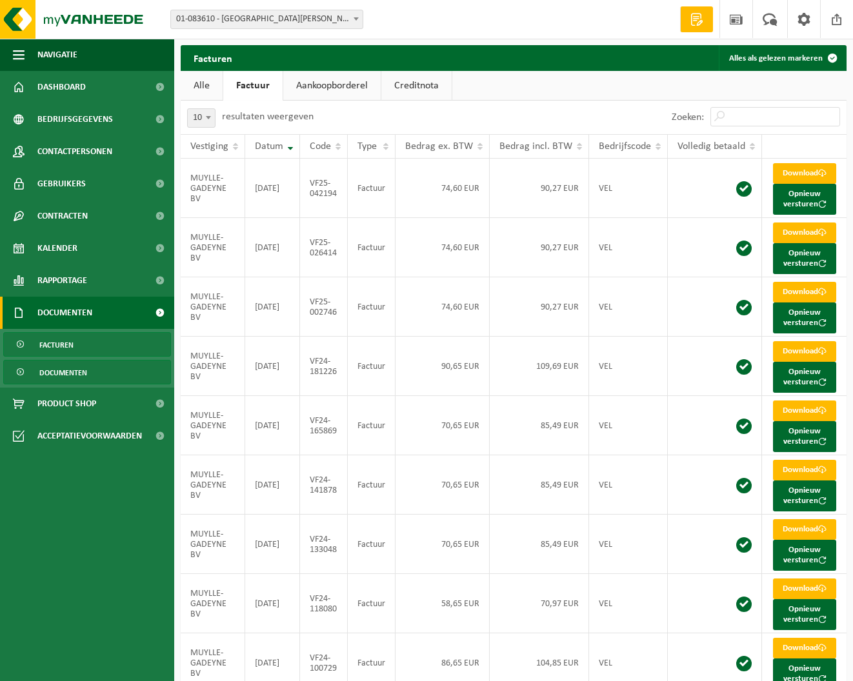
click at [66, 374] on span "Documenten" at bounding box center [63, 373] width 48 height 25
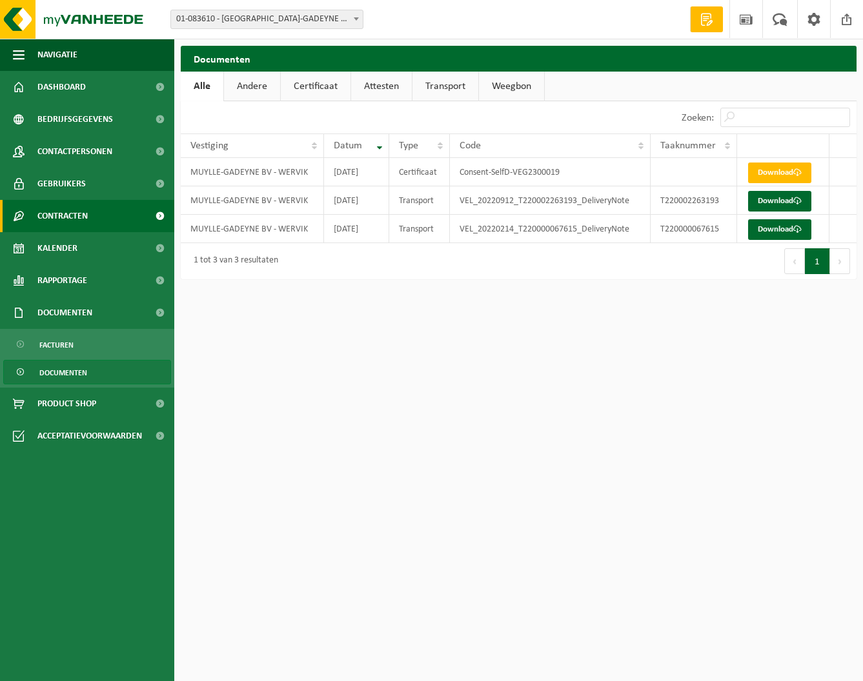
click at [79, 214] on span "Contracten" at bounding box center [62, 216] width 50 height 32
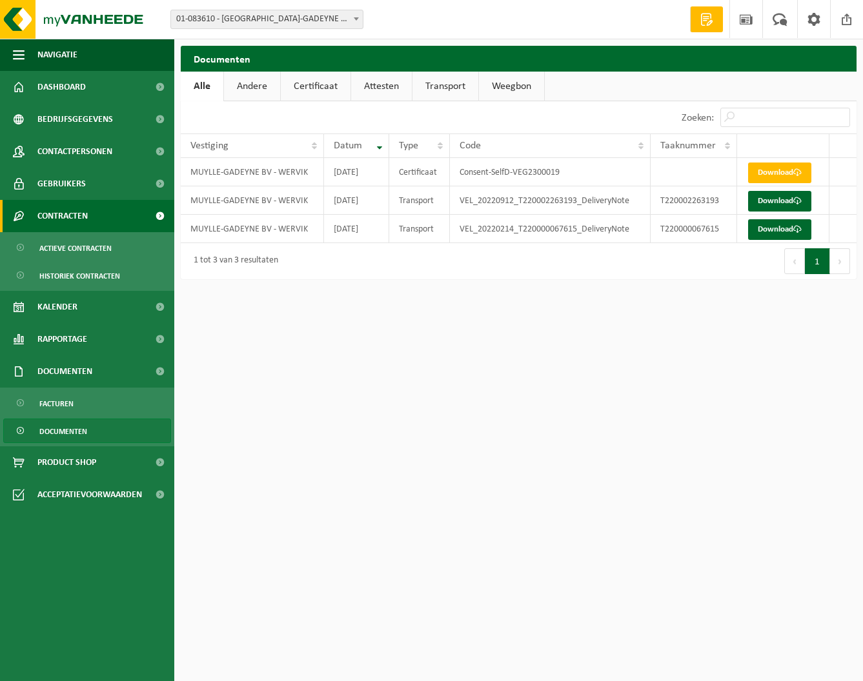
click at [79, 214] on span "Contracten" at bounding box center [62, 216] width 50 height 32
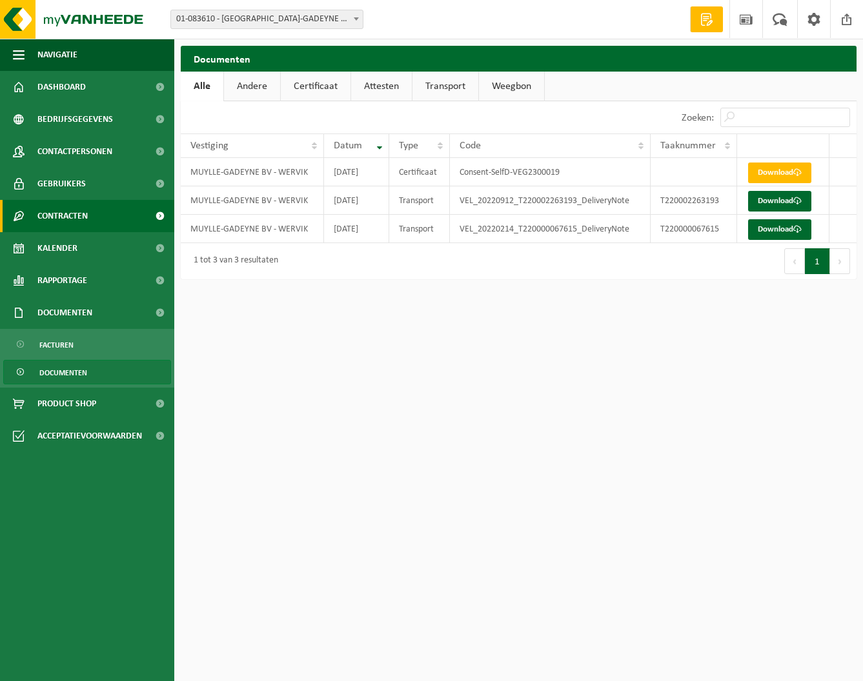
click at [79, 214] on span "Contracten" at bounding box center [62, 216] width 50 height 32
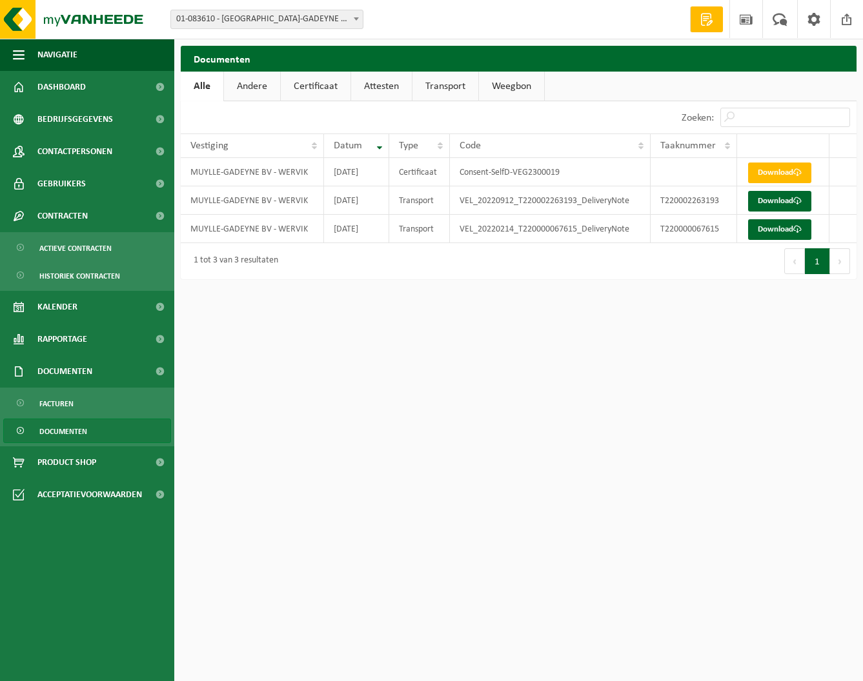
click at [356, 21] on span at bounding box center [356, 18] width 13 height 17
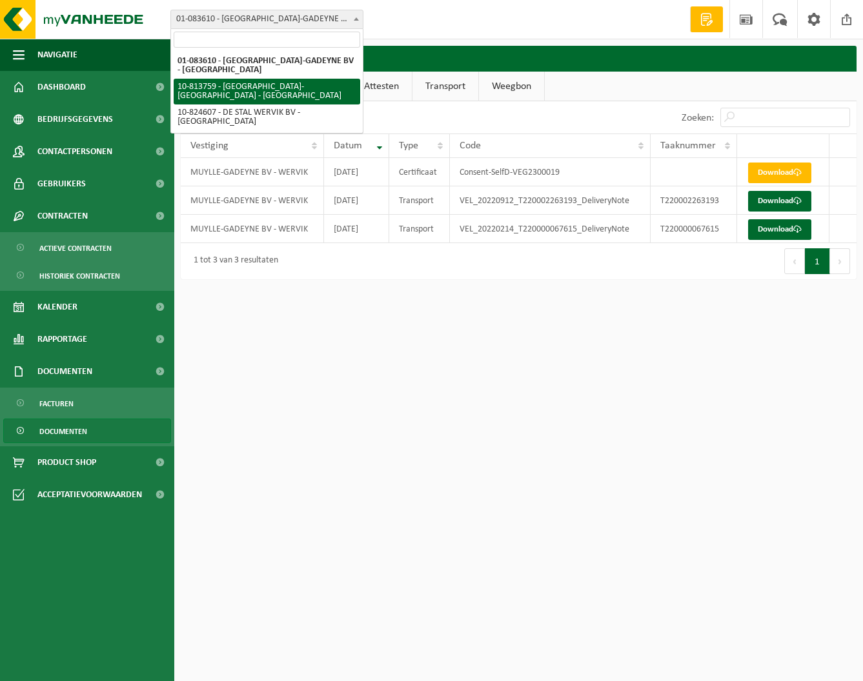
select select "37303"
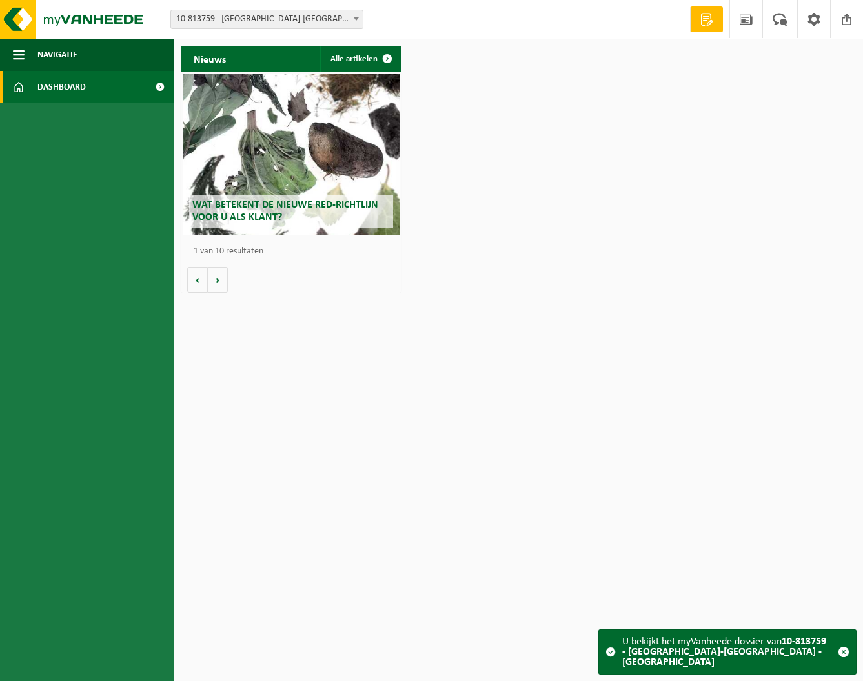
click at [157, 85] on span at bounding box center [159, 87] width 29 height 32
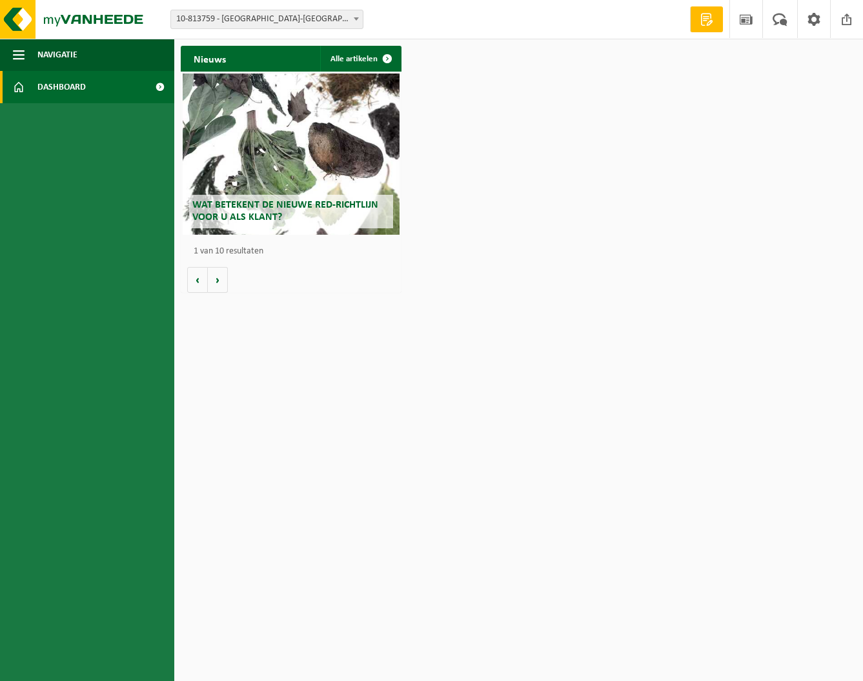
click at [141, 88] on link "Dashboard" at bounding box center [87, 87] width 174 height 32
click at [354, 18] on b at bounding box center [356, 18] width 5 height 3
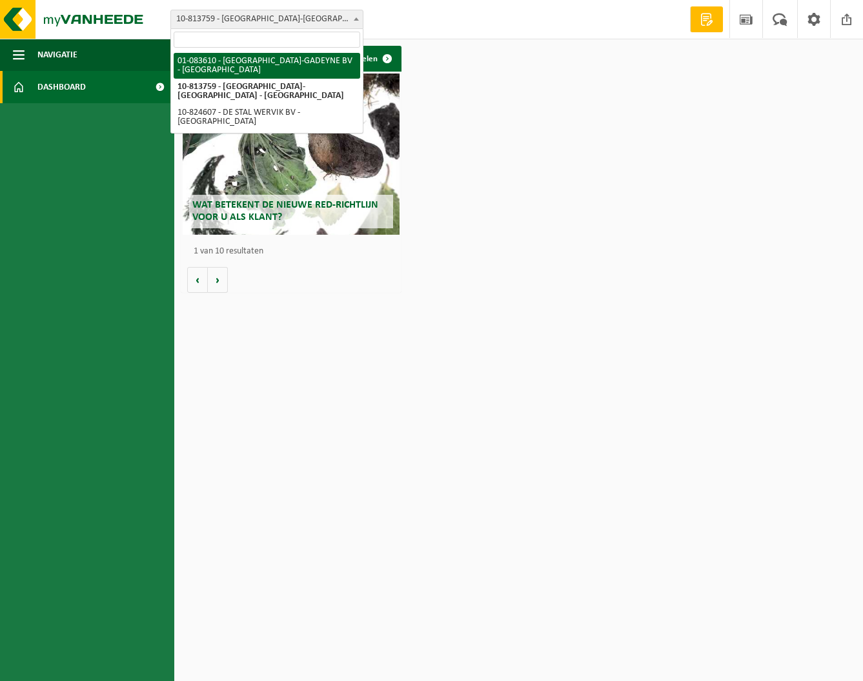
select select "21416"
